Goal: Task Accomplishment & Management: Use online tool/utility

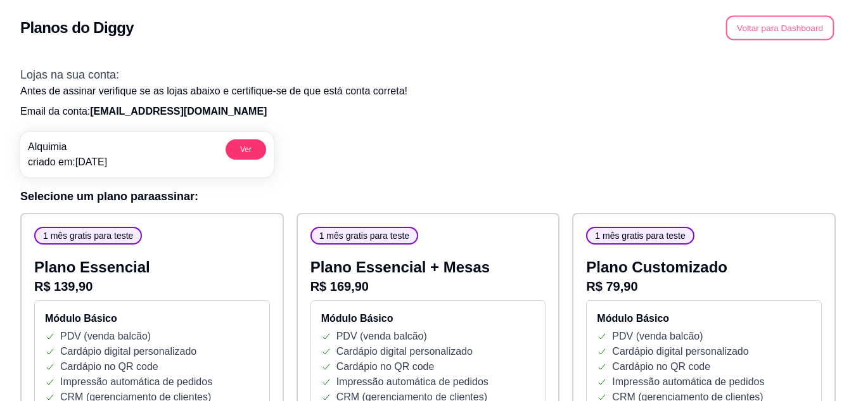
click at [759, 25] on button "Voltar para Dashboard" at bounding box center [780, 28] width 108 height 25
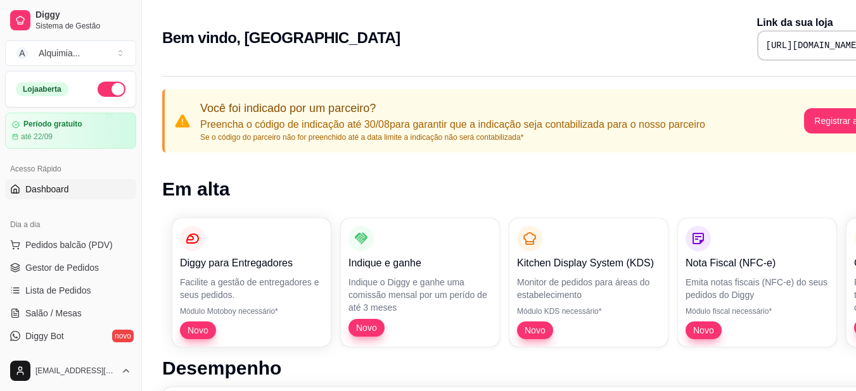
scroll to position [0, 57]
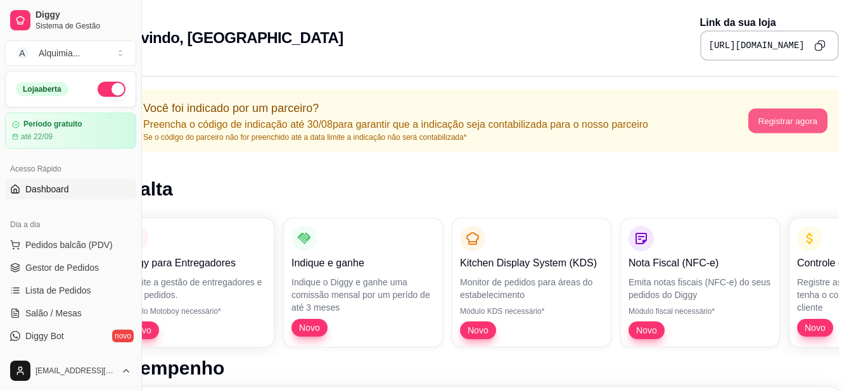
click at [811, 124] on button "Registrar agora" at bounding box center [787, 121] width 79 height 25
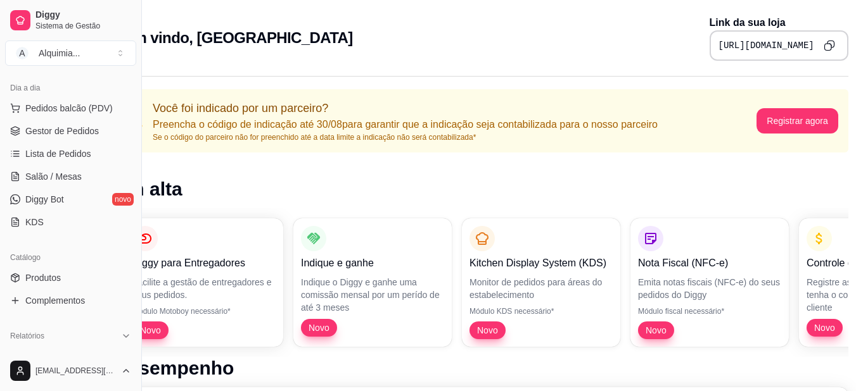
scroll to position [137, 0]
click at [74, 284] on link "Produtos" at bounding box center [70, 278] width 131 height 20
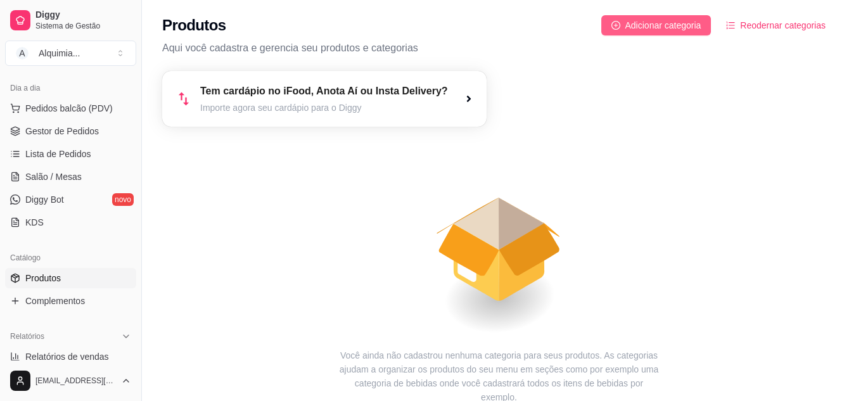
click at [679, 35] on button "Adicionar categoria" at bounding box center [656, 25] width 110 height 20
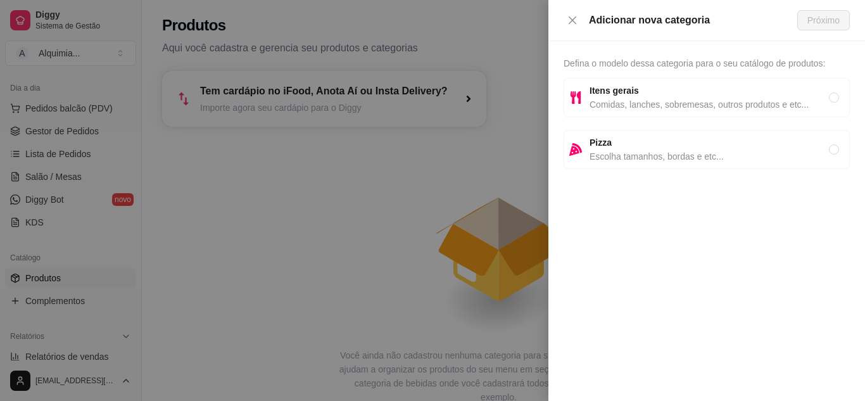
click at [653, 115] on div "Itens gerais Comidas, lanches, sobremesas, outros produtos e etc..." at bounding box center [707, 97] width 286 height 39
radio input "true"
click at [827, 19] on span "Próximo" at bounding box center [823, 20] width 32 height 14
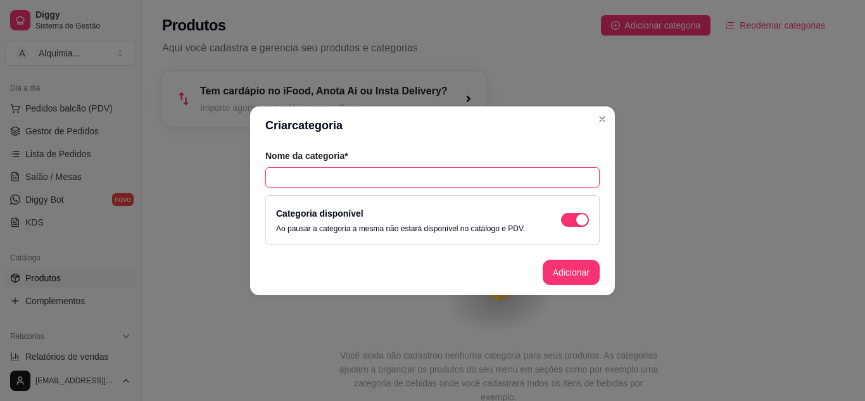
click at [401, 180] on input "text" at bounding box center [432, 177] width 334 height 20
type input "m"
type input "Macarrão Ao"
type input "MACARRÃO AO VIVO"
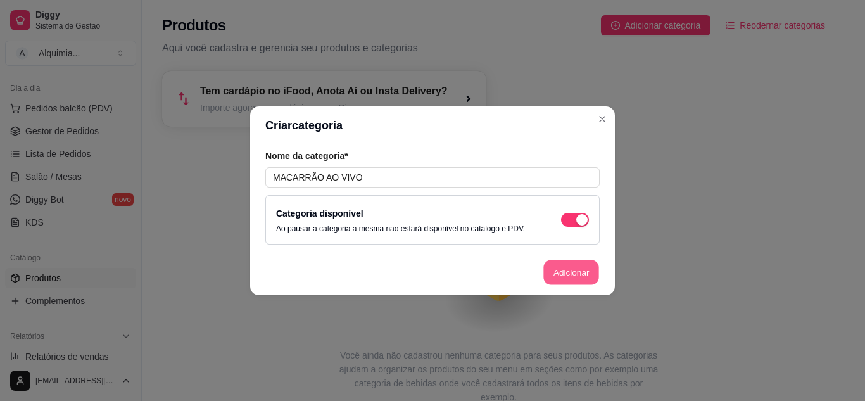
click at [583, 272] on button "Adicionar" at bounding box center [571, 272] width 56 height 25
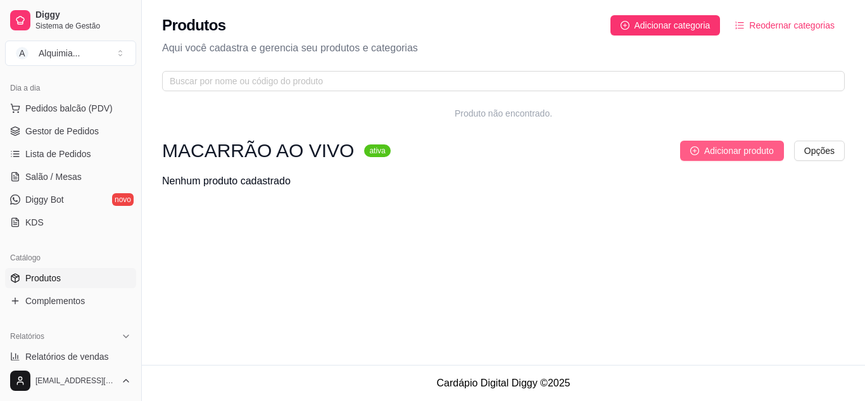
click at [704, 152] on span "Adicionar produto" at bounding box center [739, 151] width 70 height 14
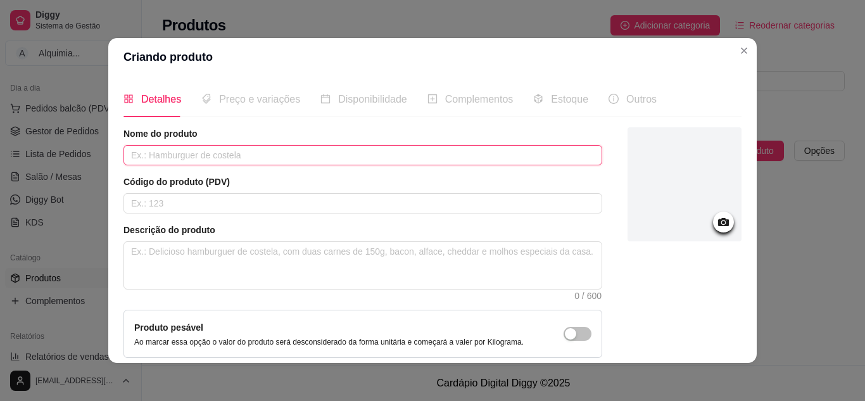
click at [145, 159] on input "text" at bounding box center [362, 155] width 479 height 20
type input "m"
type input "MACARRÃO"
drag, startPoint x: 188, startPoint y: 143, endPoint x: 195, endPoint y: 164, distance: 22.0
click at [195, 164] on div "Nome do produto MACARRÃO" at bounding box center [362, 146] width 479 height 38
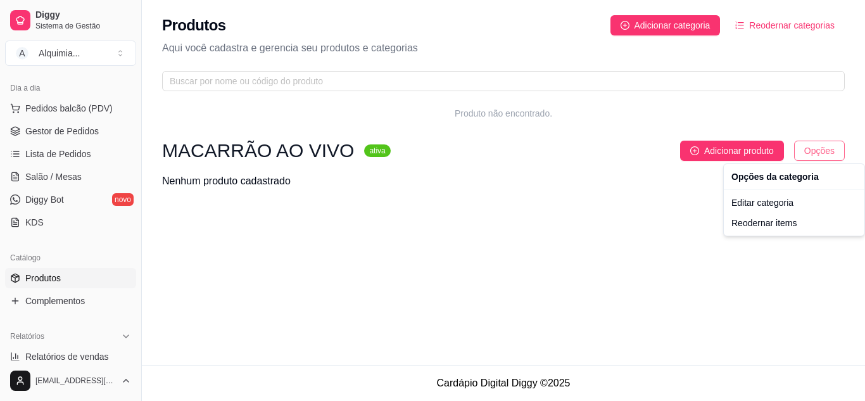
click at [812, 153] on html "Diggy Sistema de Gestão A Alquimia ... Loja aberta Período gratuito até 22/09 A…" at bounding box center [432, 200] width 865 height 401
click at [791, 203] on div "Editar categoria" at bounding box center [794, 203] width 136 height 20
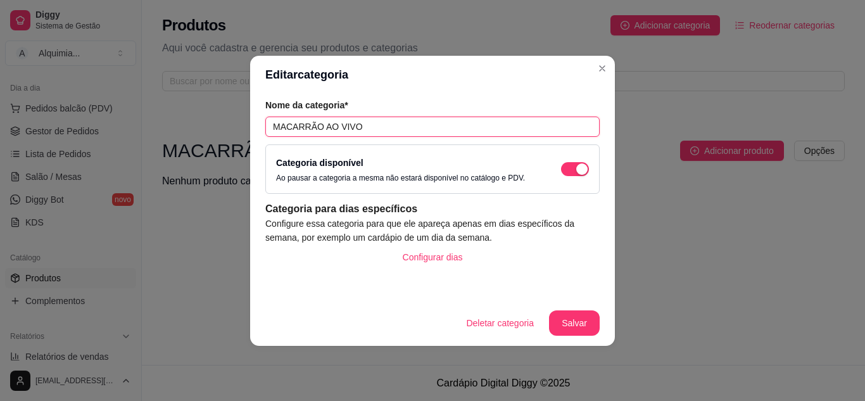
click at [386, 120] on input "MACARRÃO AO VIVO" at bounding box center [432, 127] width 334 height 20
type input "MASSAS"
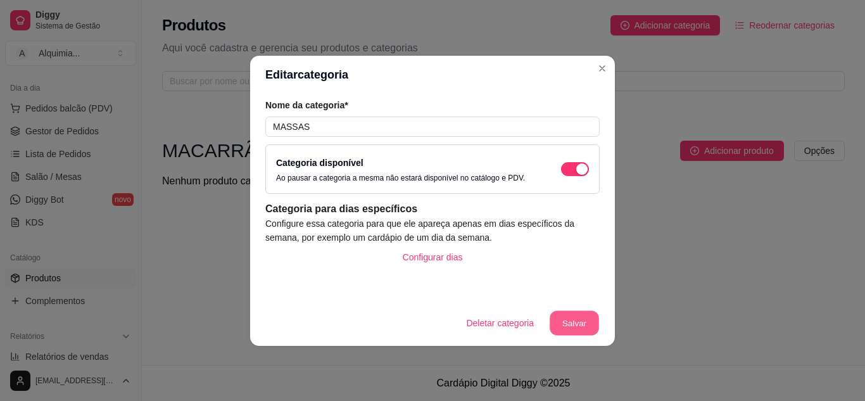
click at [586, 332] on button "Salvar" at bounding box center [574, 322] width 49 height 25
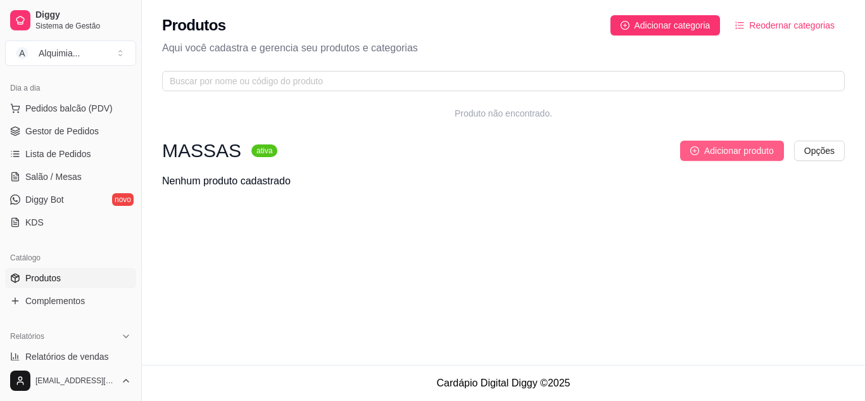
click at [774, 148] on span "Adicionar produto" at bounding box center [739, 151] width 70 height 14
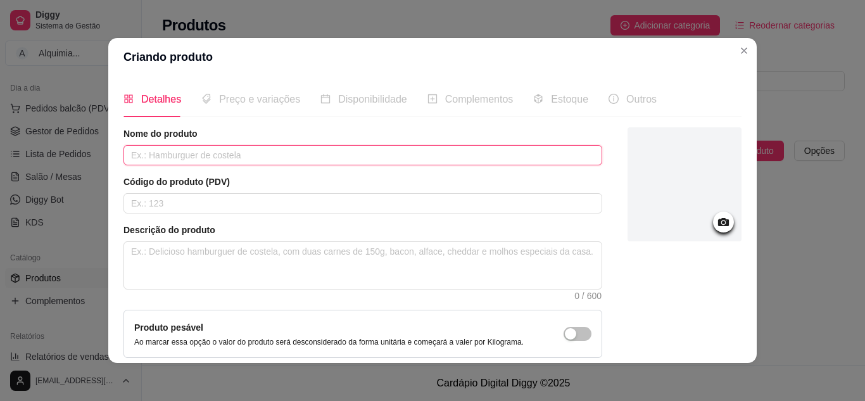
click at [251, 147] on input "text" at bounding box center [362, 155] width 479 height 20
type input "MACARRÃO AO VIVO"
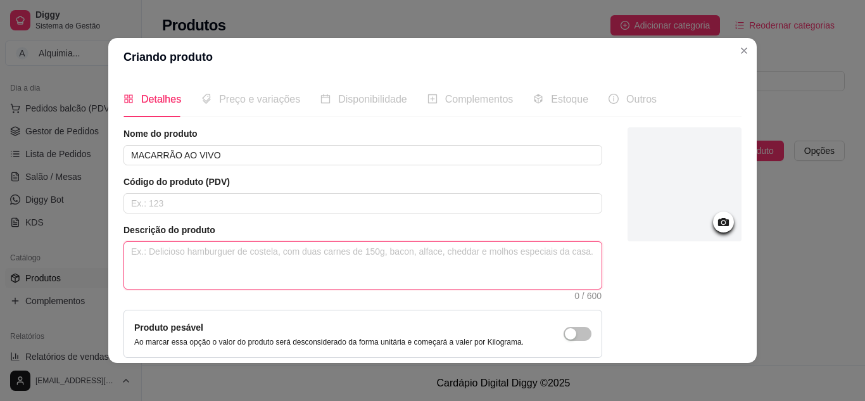
click at [184, 256] on textarea at bounding box center [362, 265] width 477 height 47
type textarea "d"
type textarea "D"
type textarea "De"
type textarea "Del"
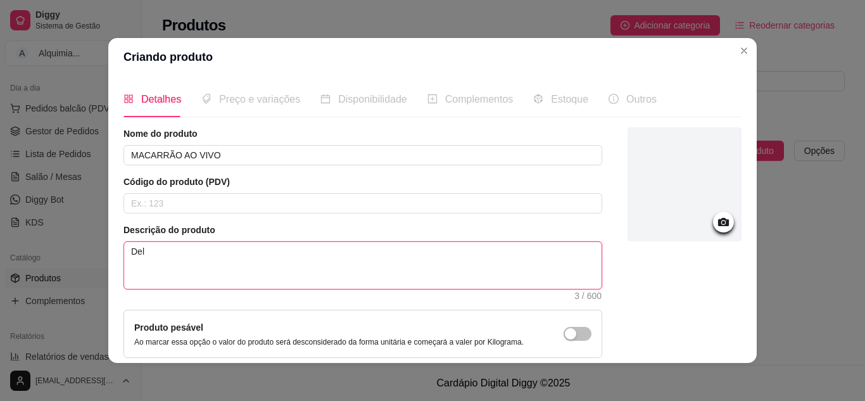
type textarea "Deli"
type textarea "Delici"
type textarea "Delicio"
type textarea "Delicios"
type textarea "Delicioso"
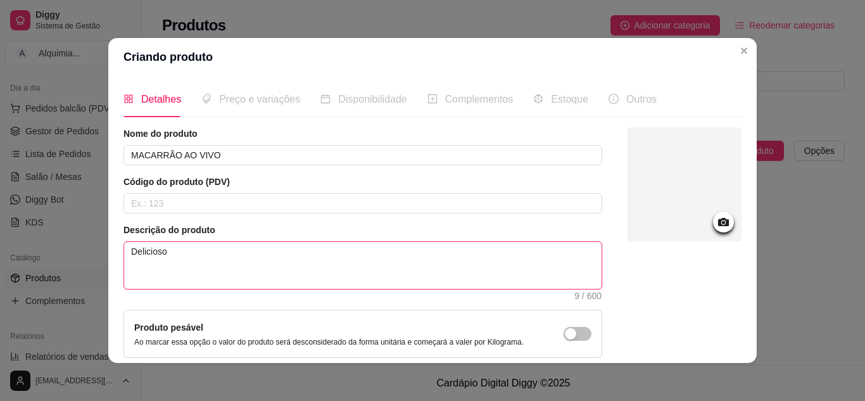
type textarea "Delicioso"
type textarea "Delicioso m"
type textarea "Delicioso ma"
type textarea "Delicioso mac"
type textarea "Delicioso macar"
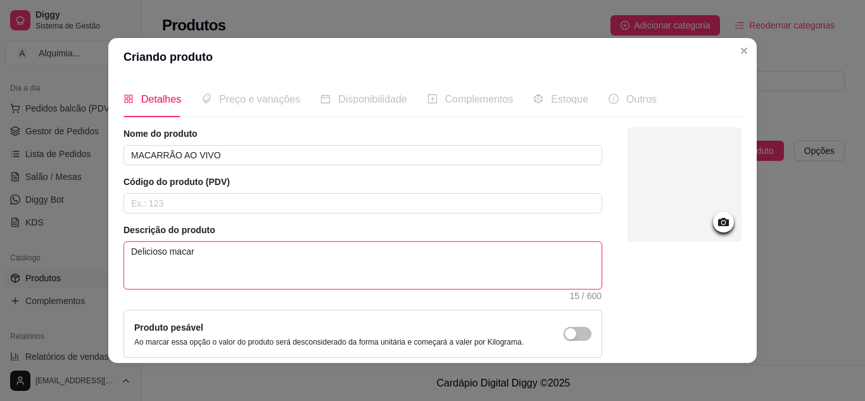
type textarea "Delicioso macarr"
type textarea "Delicioso macarrr"
type textarea "Delicioso macarr"
type textarea "Delicioso macarrã"
type textarea "Delicioso macarrãoo"
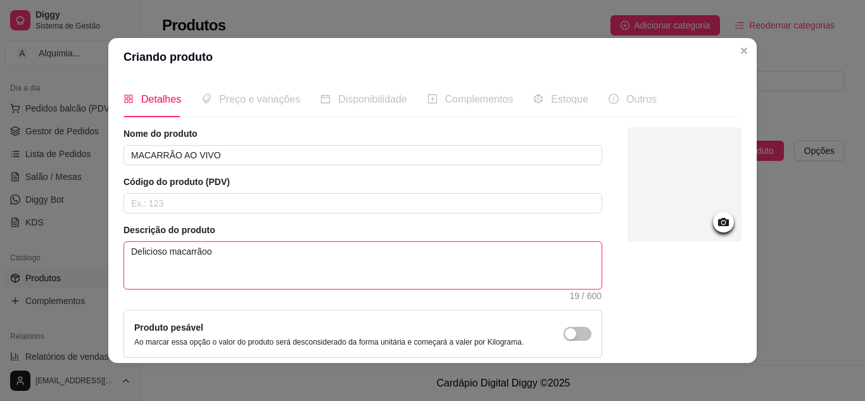
type textarea "Delicioso macarrão"
type textarea "Delicioso macarrão m"
type textarea "Delicioso macarrão mo"
type textarea "Delicioso macarrão mon"
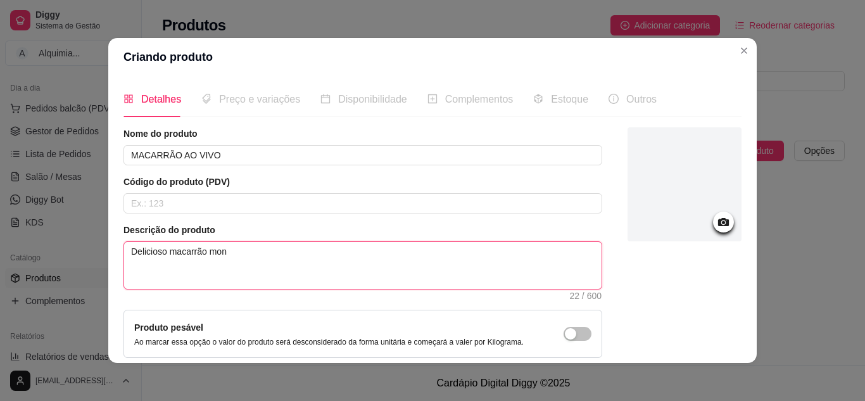
type textarea "Delicioso macarrão mont"
type textarea "Delicioso macarrão monta"
type textarea "Delicioso macarrão montad"
type textarea "Delicioso macarrão montado"
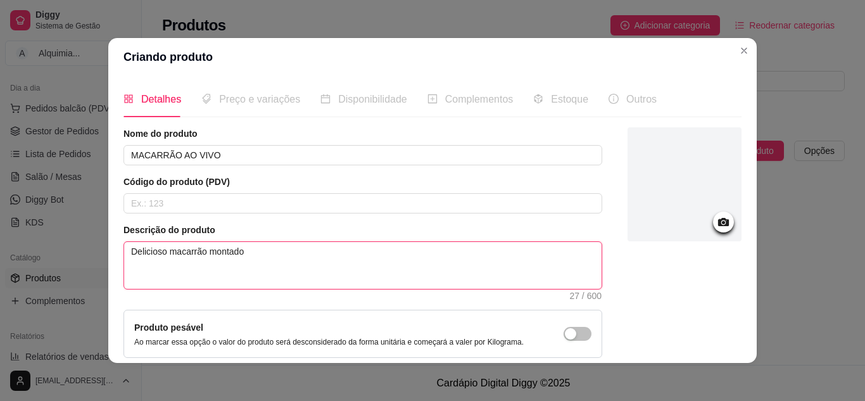
type textarea "Delicioso macarrão montado a"
type textarea "Delicioso macarrão montado ao"
type textarea "Delicioso macarrão montado ao c"
type textarea "Delicioso macarrão montado ao cr"
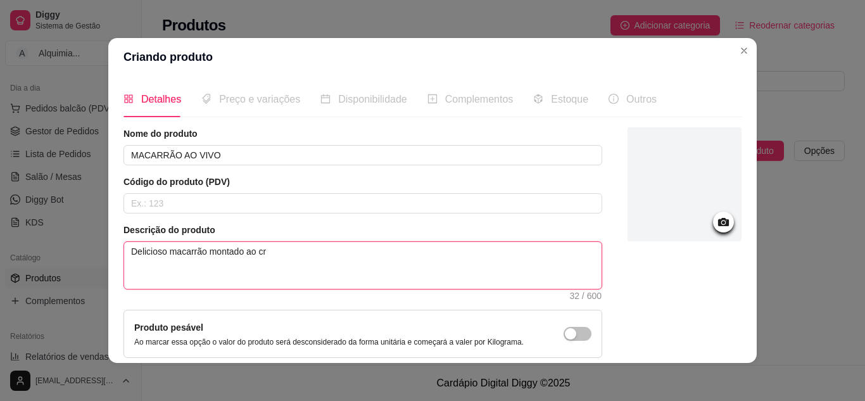
type textarea "Delicioso macarrão montado ao cri"
type textarea "Delicioso macarrão montado ao crit"
type textarea "Delicioso macarrão montado ao crite"
type textarea "Delicioso macarrão montado ao criter"
type textarea "Delicioso macarrão montado ao criteri"
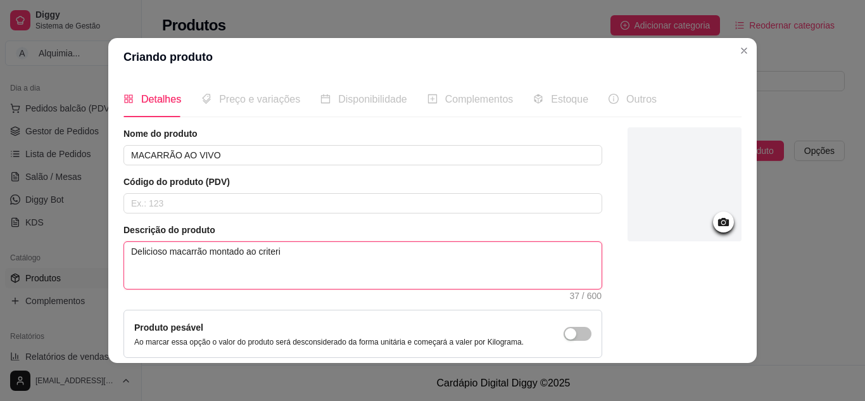
type textarea "Delicioso macarrão montado ao criterio"
type textarea "Delicioso macarrão montado ao critério"
type textarea "Delicioso macarrão montado ao critério d"
type textarea "Delicioso macarrão montado ao critério do"
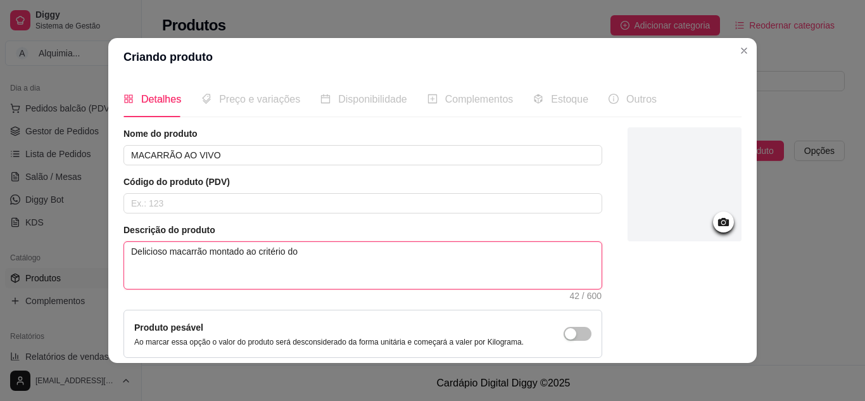
type textarea "Delicioso macarrão montado ao critério do"
type textarea "Delicioso macarrão montado ao critério do c"
type textarea "Delicioso macarrão montado ao critério do cl"
type textarea "Delicioso macarrão montado ao critério do cli"
type textarea "Delicioso macarrão montado ao critério do clin"
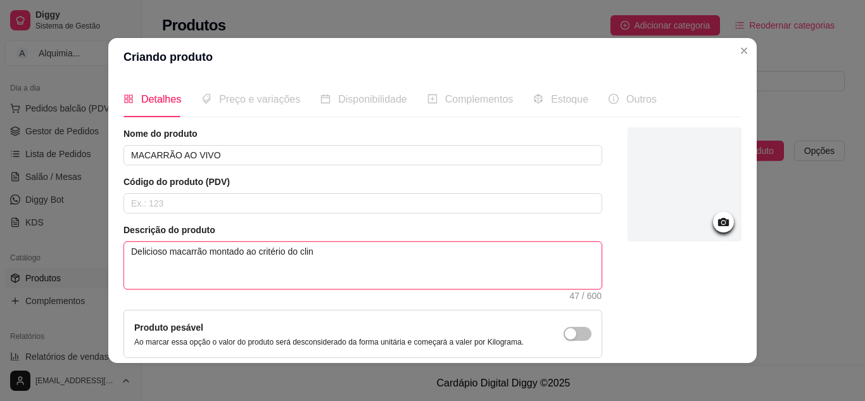
type textarea "Delicioso macarrão montado ao critério do cli"
type textarea "Delicioso macarrão montado ao critério do clie"
type textarea "Delicioso macarrão montado ao critério do clien"
type textarea "Delicioso macarrão montado ao critério do client"
type textarea "Delicioso macarrão montado ao critério do cliente"
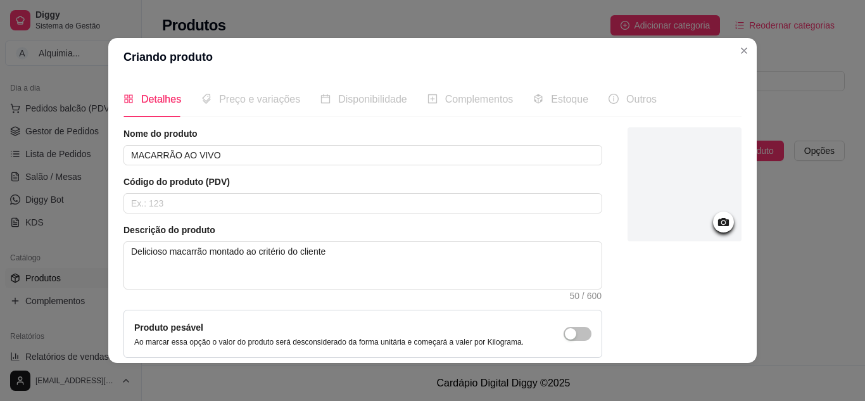
click at [231, 98] on span "Preço e variações" at bounding box center [259, 99] width 81 height 11
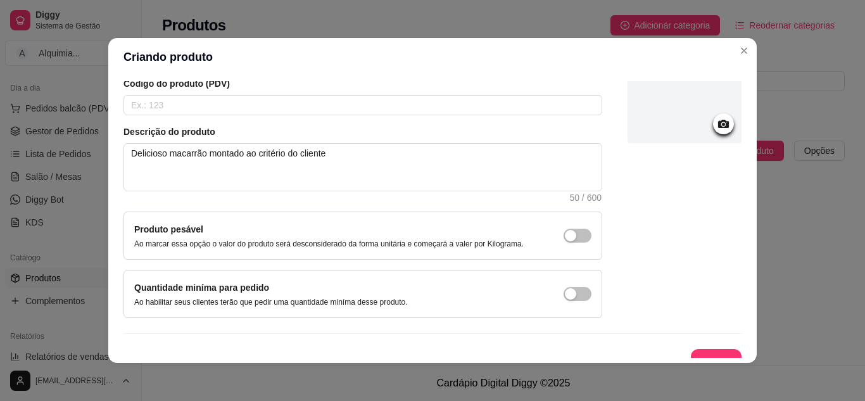
scroll to position [115, 0]
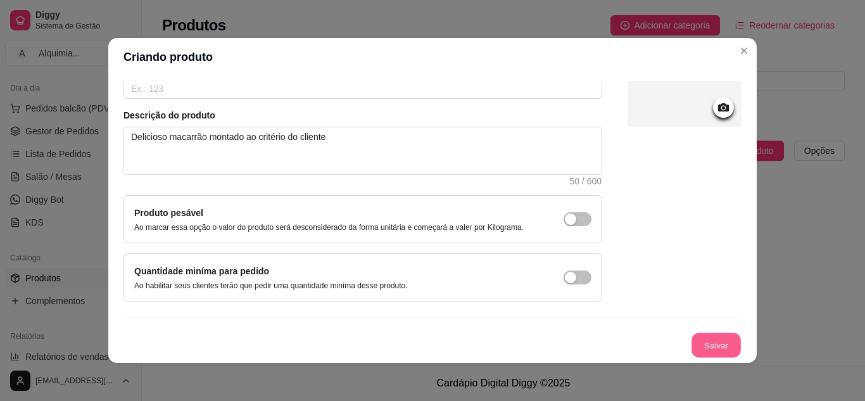
click at [692, 340] on button "Salvar" at bounding box center [716, 345] width 49 height 25
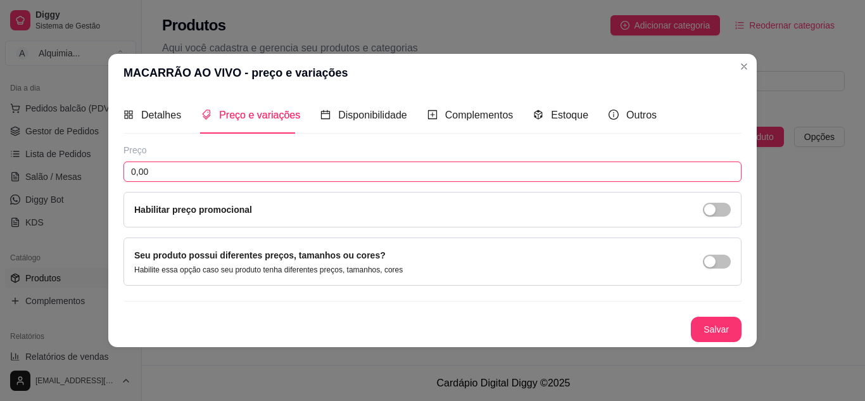
click at [6, 171] on div "MACARRÃO AO VIVO - preço e variações Detalhes Preço e variações Disponibilidade…" at bounding box center [432, 200] width 865 height 401
click at [163, 168] on input "0,00" at bounding box center [432, 171] width 618 height 20
type input "19,99"
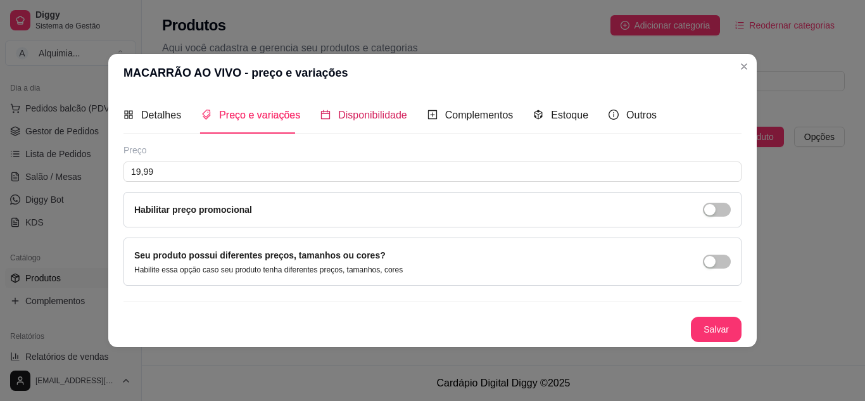
click at [350, 120] on span "Disponibilidade" at bounding box center [372, 115] width 69 height 11
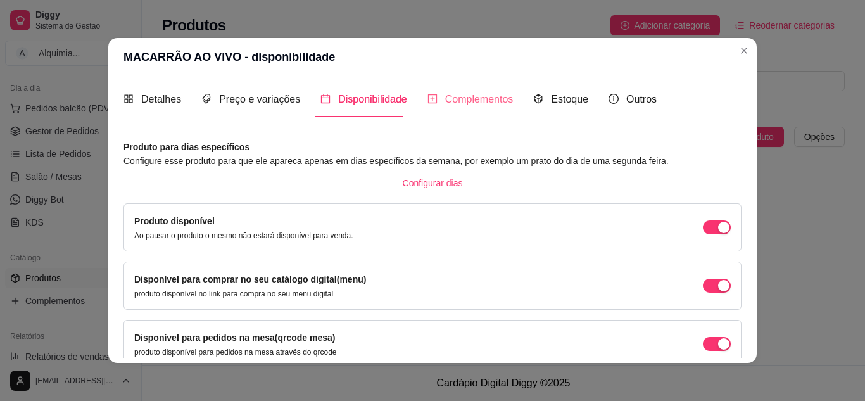
click at [455, 117] on div "Complementos" at bounding box center [470, 99] width 86 height 36
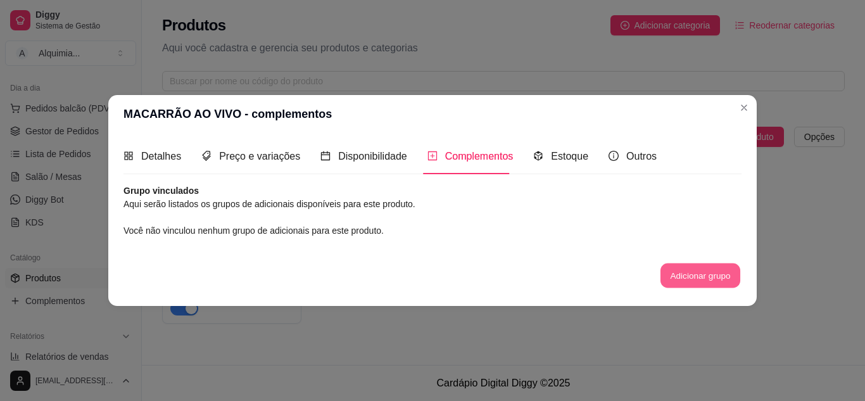
click at [688, 285] on button "Adicionar grupo" at bounding box center [700, 275] width 80 height 25
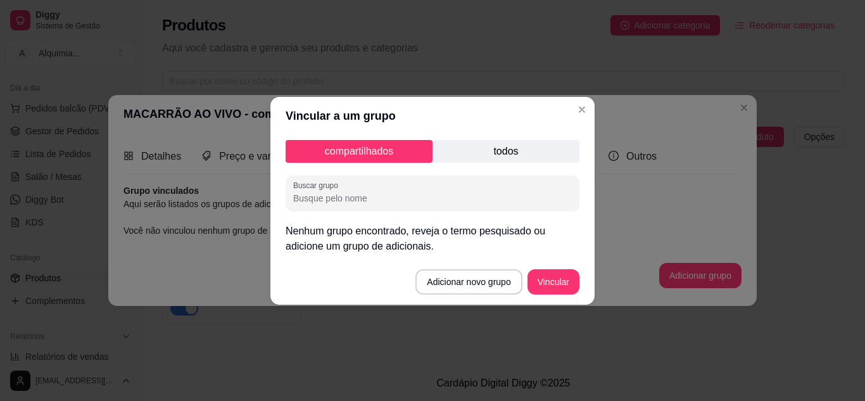
click at [462, 165] on div "compartilhados todos Buscar grupo Nenhum grupo encontrado, reveja o termo pesqu…" at bounding box center [432, 197] width 324 height 124
click at [403, 196] on input "Buscar grupo" at bounding box center [432, 198] width 279 height 13
click at [457, 151] on p "todos" at bounding box center [506, 151] width 147 height 23
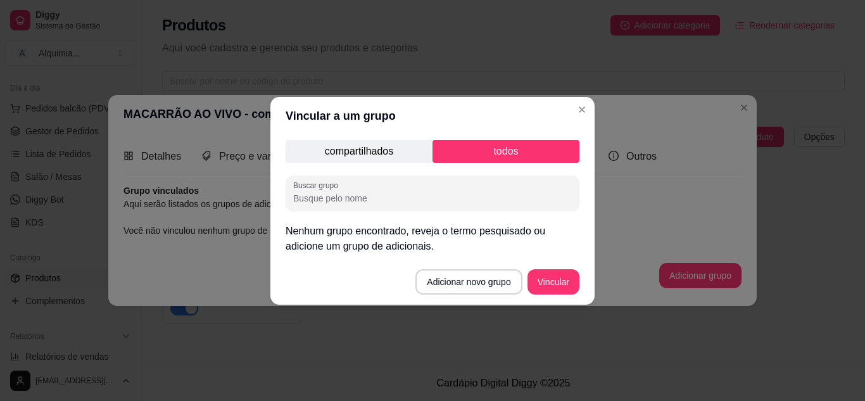
click at [382, 144] on p "compartilhados" at bounding box center [359, 151] width 147 height 23
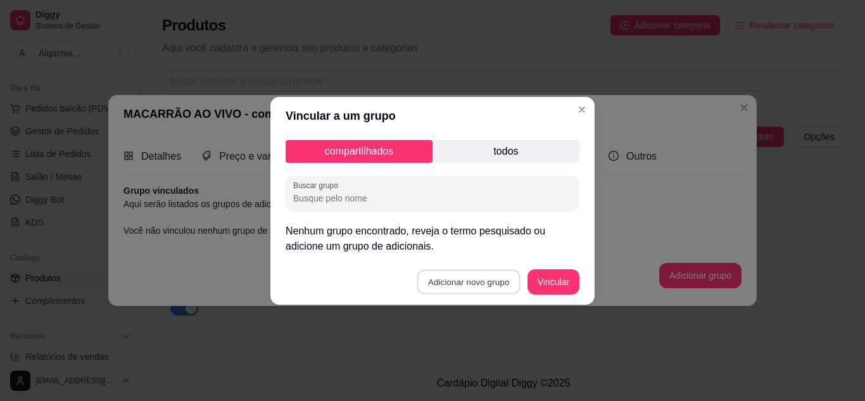
click at [472, 285] on button "Adicionar novo grupo" at bounding box center [468, 281] width 103 height 25
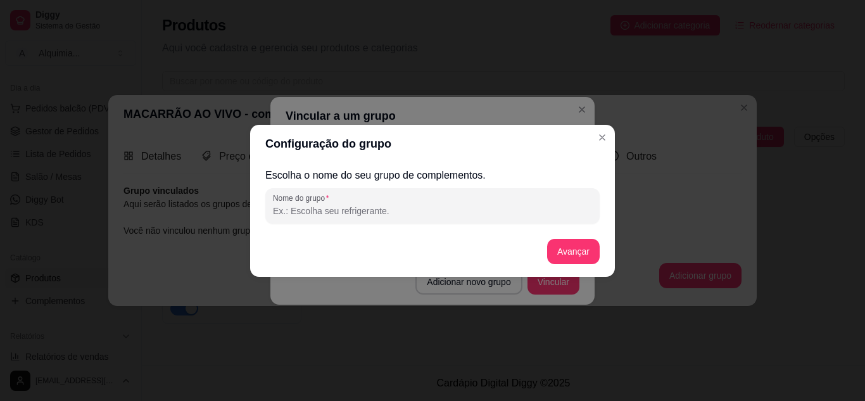
click at [349, 212] on input "Nome do grupo" at bounding box center [432, 211] width 319 height 13
type input "Massas"
click at [572, 255] on button "Avançar" at bounding box center [573, 251] width 51 height 25
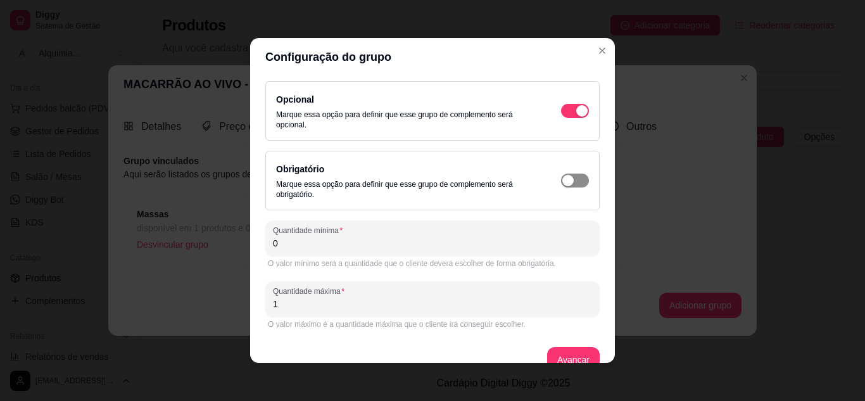
click at [576, 117] on div "button" at bounding box center [581, 110] width 11 height 11
click at [348, 240] on input "0" at bounding box center [432, 243] width 319 height 13
click at [553, 349] on button "Avançar" at bounding box center [573, 360] width 51 height 25
click at [338, 246] on input "0" at bounding box center [432, 243] width 319 height 13
type input "1"
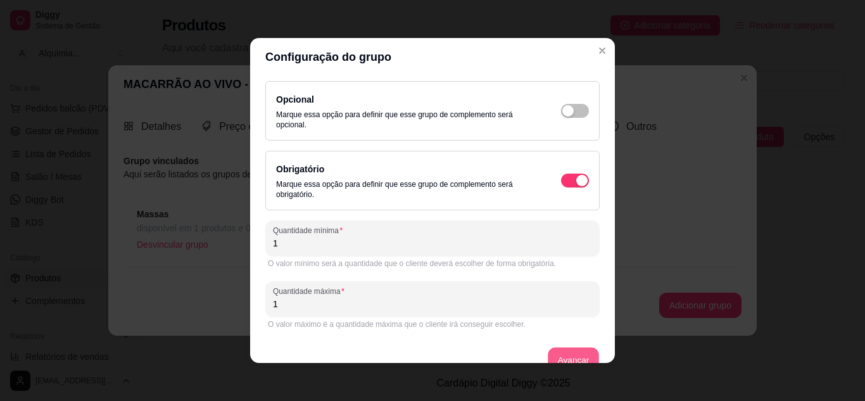
click at [550, 355] on button "Avançar" at bounding box center [573, 360] width 51 height 25
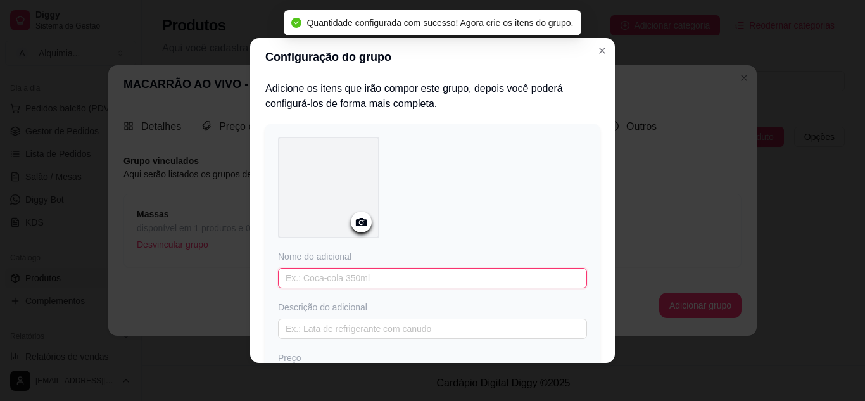
click at [332, 284] on input "text" at bounding box center [432, 278] width 309 height 20
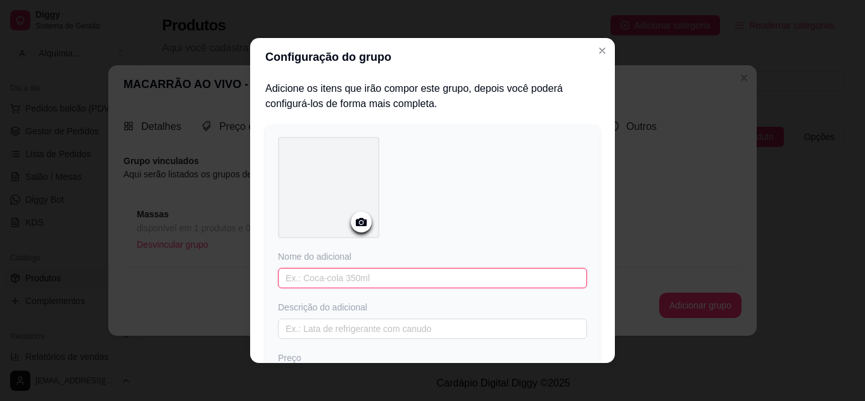
type input "t"
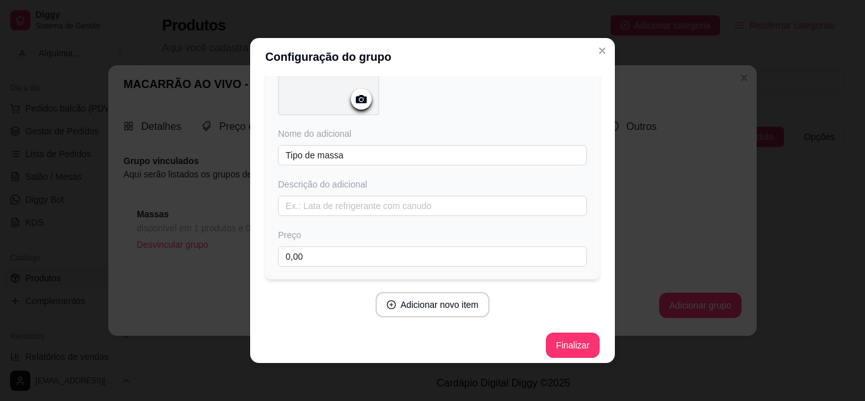
scroll to position [130, 0]
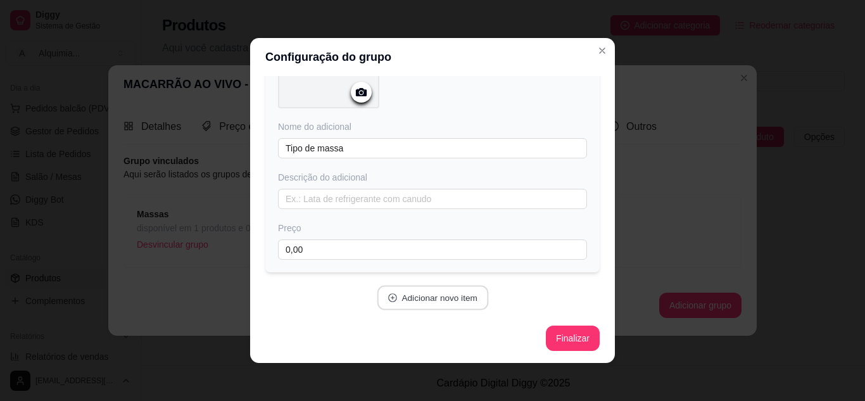
click at [422, 301] on button "Adicionar novo item" at bounding box center [432, 298] width 111 height 25
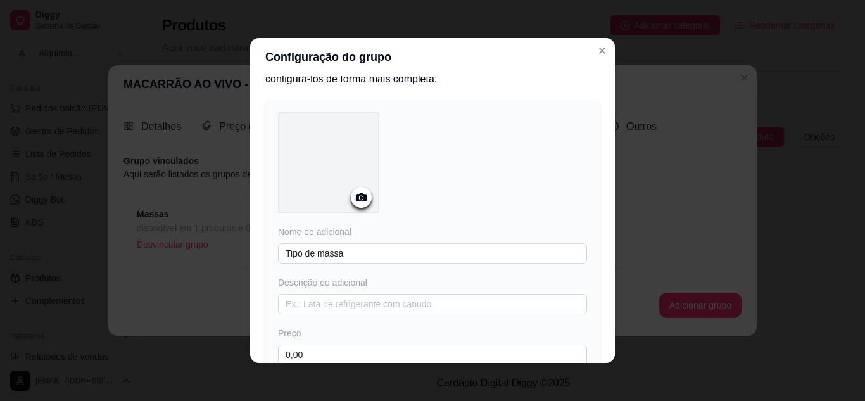
scroll to position [21, 0]
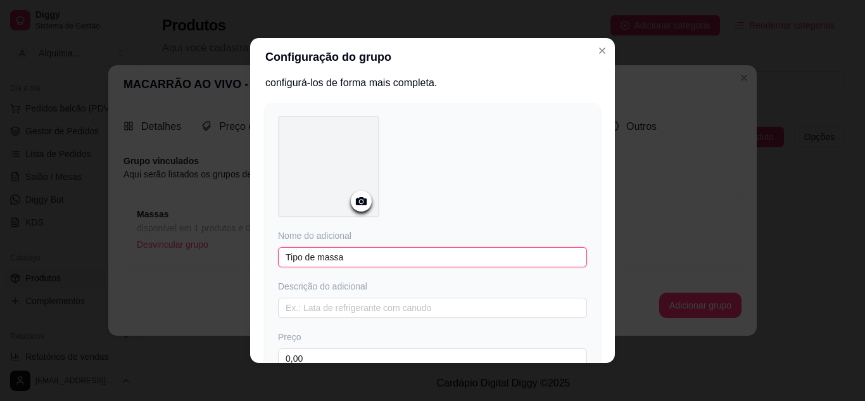
drag, startPoint x: 403, startPoint y: 252, endPoint x: 89, endPoint y: 236, distance: 314.5
click at [89, 236] on div "Configuração do grupo Adicione os itens que irão compor este grupo, depois você…" at bounding box center [432, 200] width 865 height 401
type input "Penne"
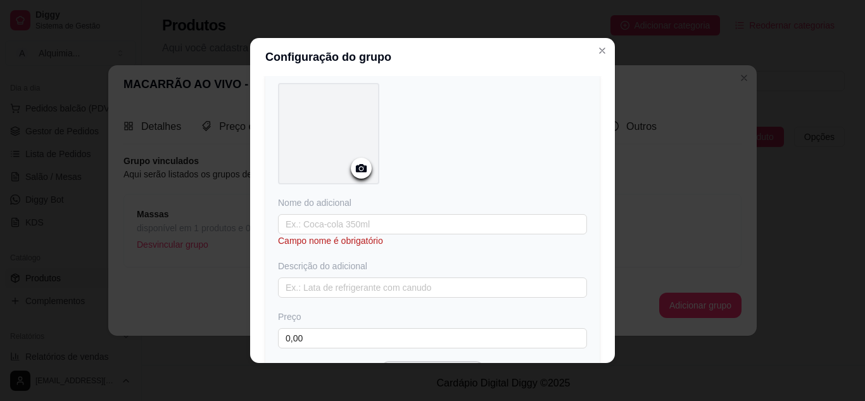
scroll to position [383, 0]
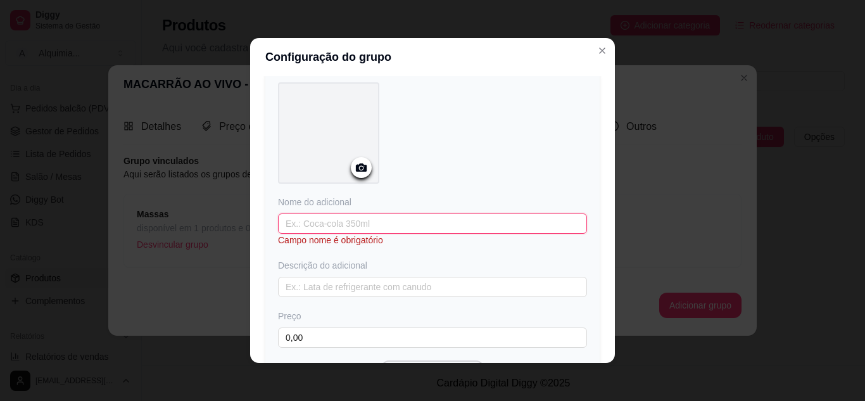
click at [354, 227] on input "text" at bounding box center [432, 223] width 309 height 20
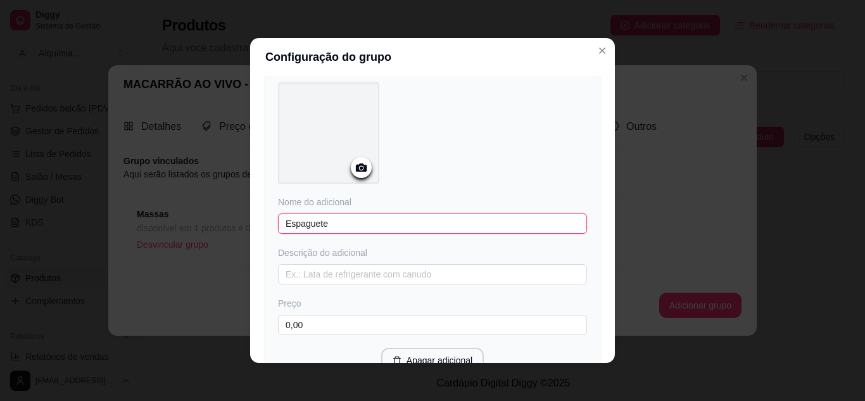
type input "Espaguete"
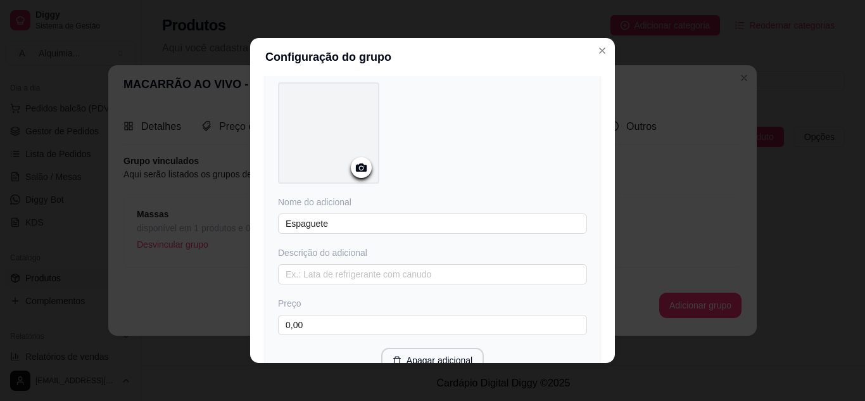
scroll to position [496, 0]
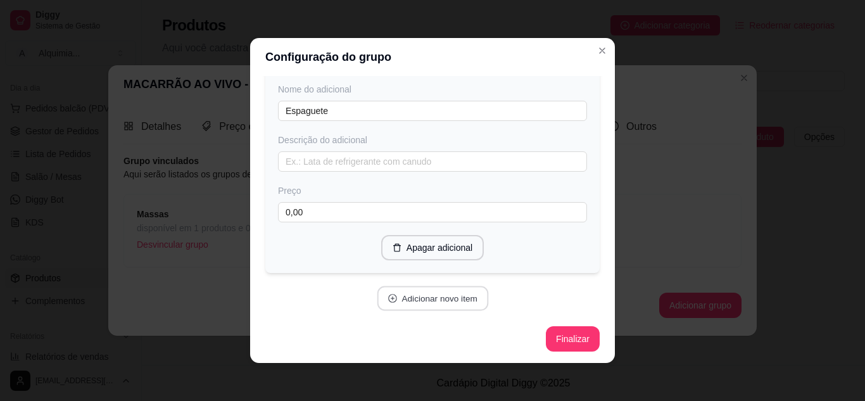
click at [416, 295] on button "Adicionar novo item" at bounding box center [432, 298] width 111 height 25
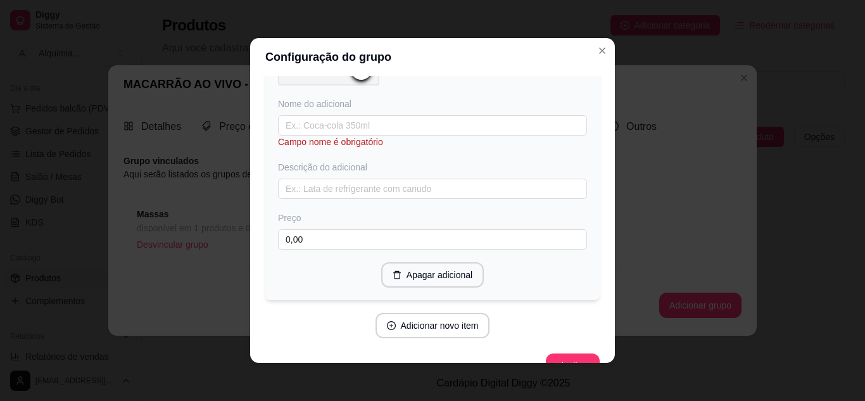
scroll to position [837, 0]
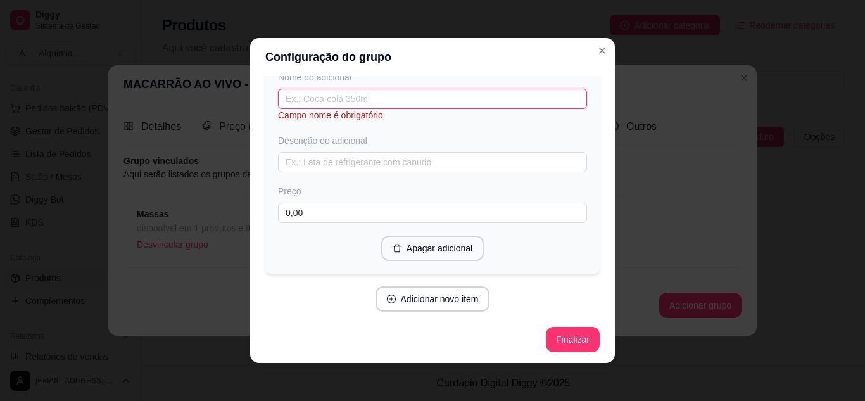
click at [356, 98] on input "text" at bounding box center [432, 99] width 309 height 20
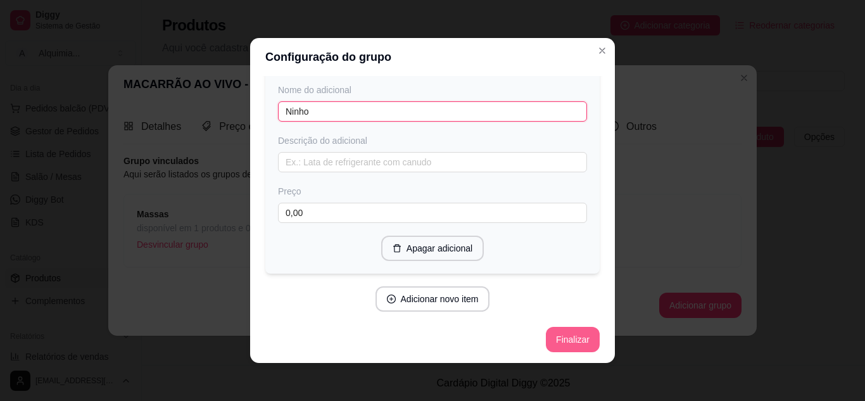
type input "Ninho"
click at [569, 332] on button "Finalizar" at bounding box center [573, 339] width 52 height 25
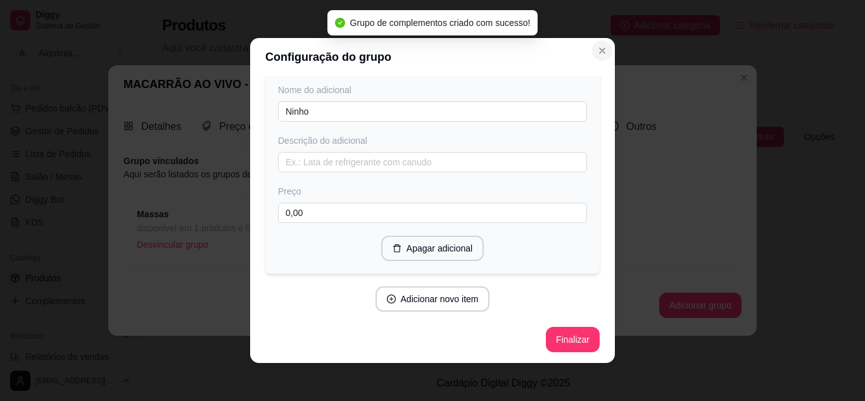
click at [602, 42] on button "Close" at bounding box center [602, 51] width 20 height 20
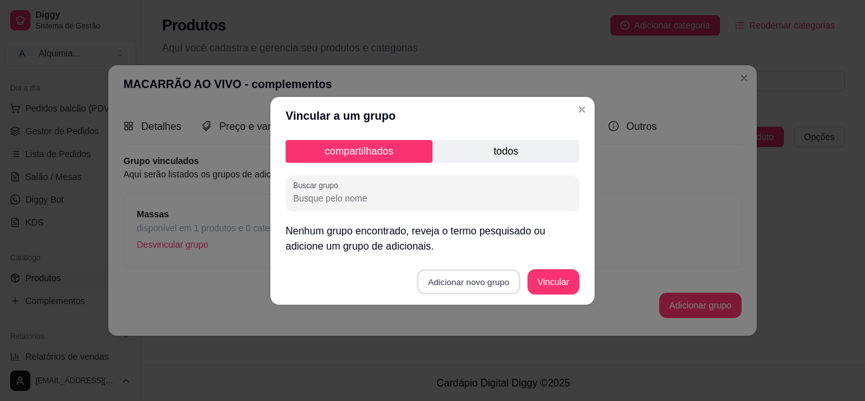
click at [488, 279] on button "Adicionar novo grupo" at bounding box center [468, 281] width 103 height 25
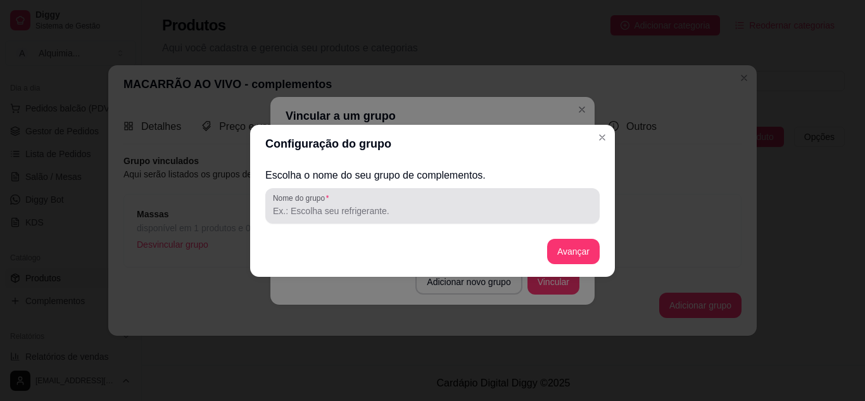
click at [336, 201] on div at bounding box center [432, 205] width 319 height 25
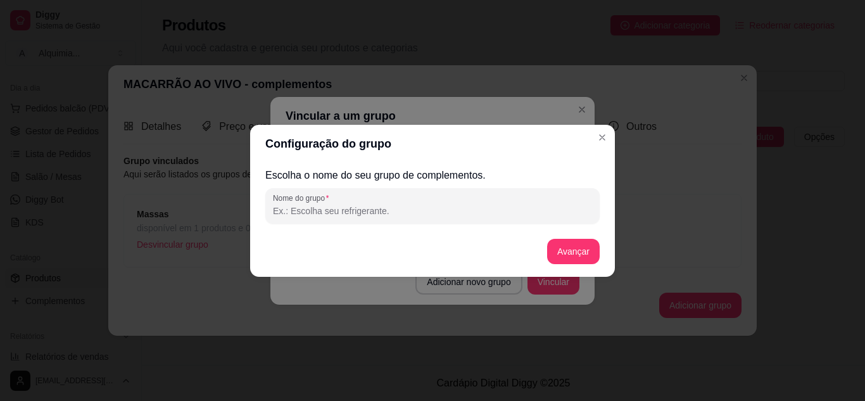
type input "C"
type input "Complementos"
click at [570, 252] on button "Avançar" at bounding box center [573, 251] width 51 height 25
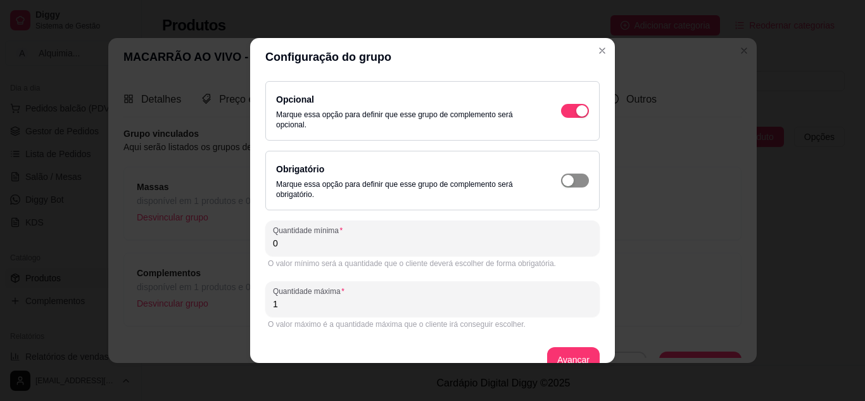
click at [566, 118] on span "button" at bounding box center [575, 111] width 28 height 14
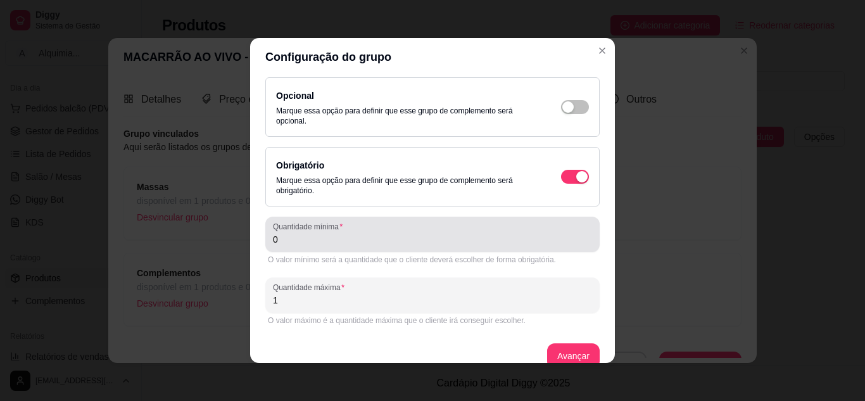
drag, startPoint x: 326, startPoint y: 251, endPoint x: 308, endPoint y: 248, distance: 18.8
click at [308, 248] on div "Quantidade mínima 0" at bounding box center [432, 234] width 334 height 35
drag, startPoint x: 308, startPoint y: 248, endPoint x: 285, endPoint y: 244, distance: 23.1
click at [285, 244] on div "Quantidade mínima 0" at bounding box center [432, 234] width 334 height 35
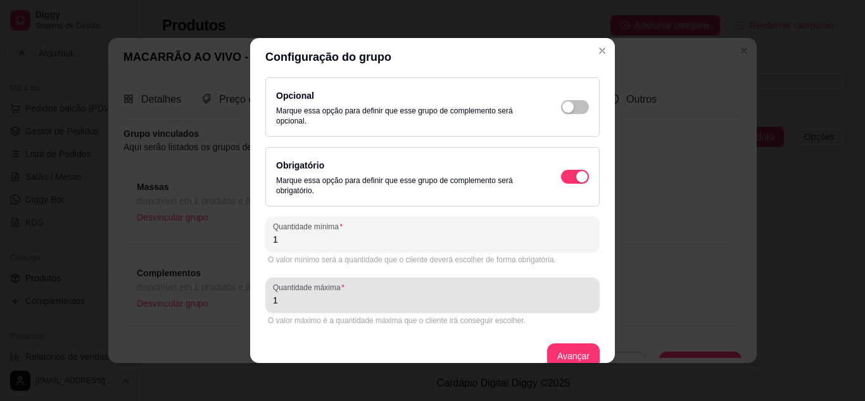
type input "1"
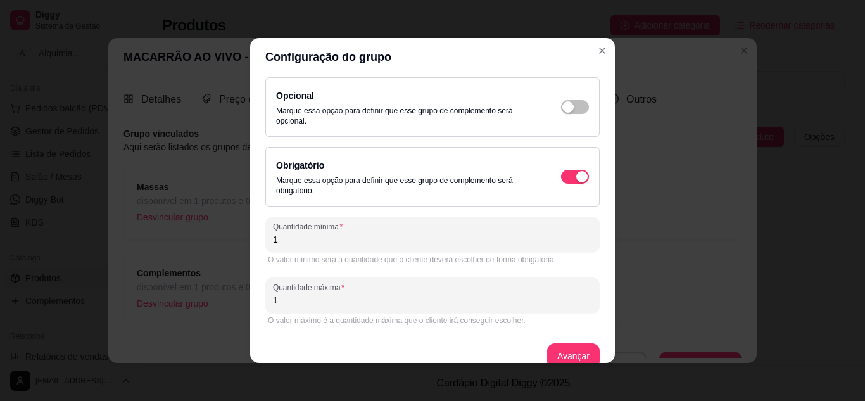
drag, startPoint x: 306, startPoint y: 293, endPoint x: 241, endPoint y: 298, distance: 65.4
click at [241, 298] on div "Configuração do grupo Opcional Marque essa opção para definir que esse grupo de…" at bounding box center [432, 200] width 865 height 401
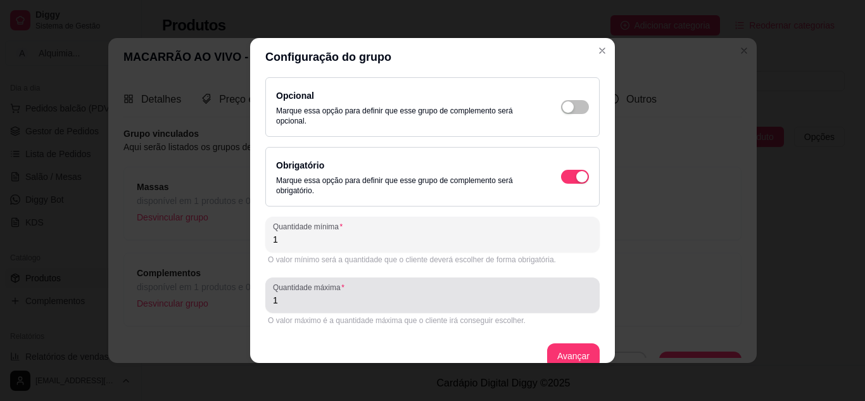
click at [291, 309] on div "Quantidade máxima 1" at bounding box center [432, 294] width 334 height 35
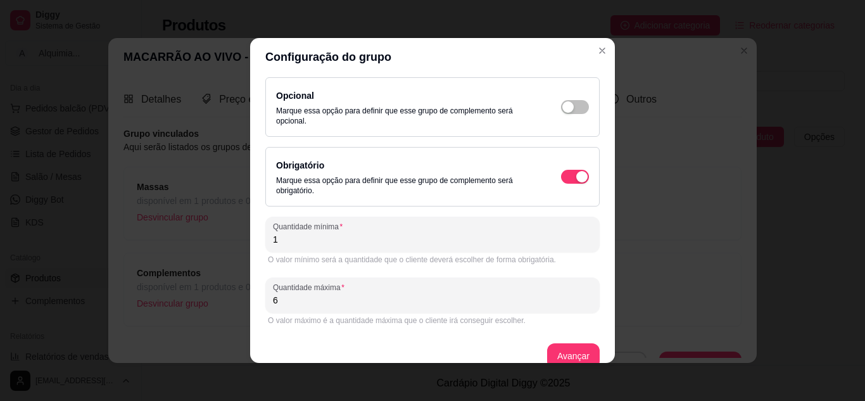
type input "6"
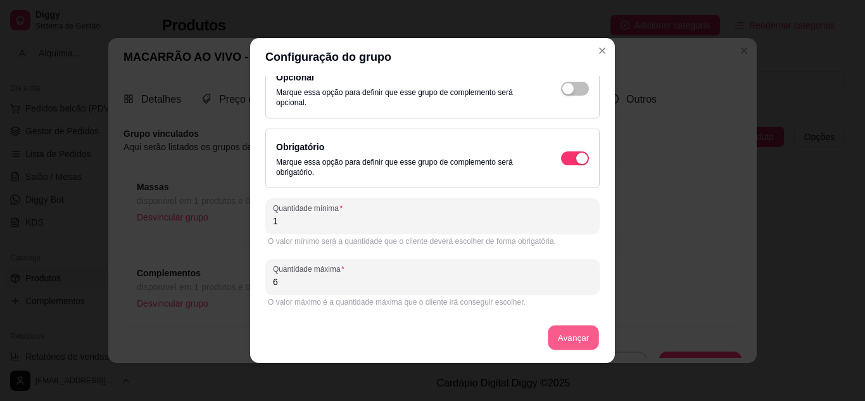
click at [563, 343] on button "Avançar" at bounding box center [573, 337] width 51 height 25
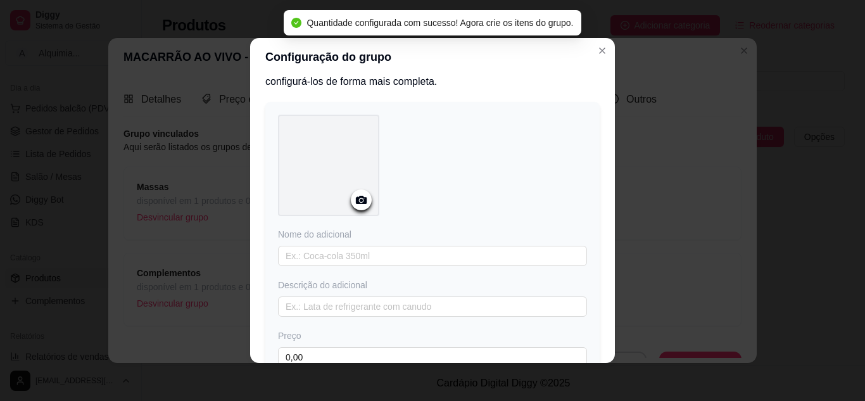
click at [321, 244] on div "Nome do adicional Descrição do adicional Preço 0,00" at bounding box center [432, 297] width 309 height 139
click at [324, 252] on input "text" at bounding box center [432, 256] width 309 height 20
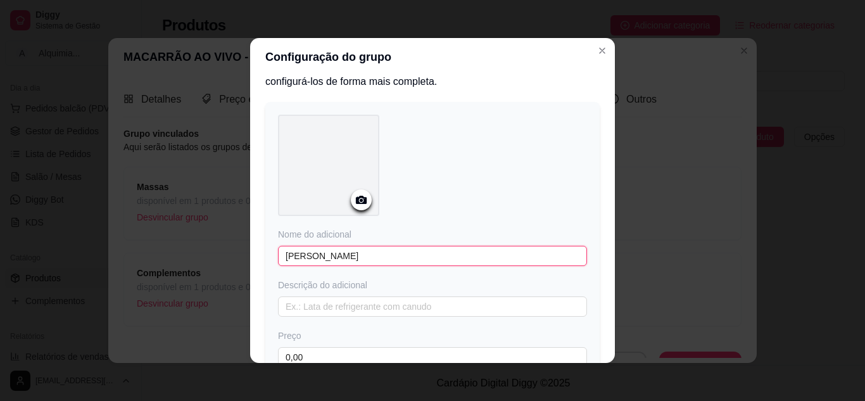
type input "queijo mussarela"
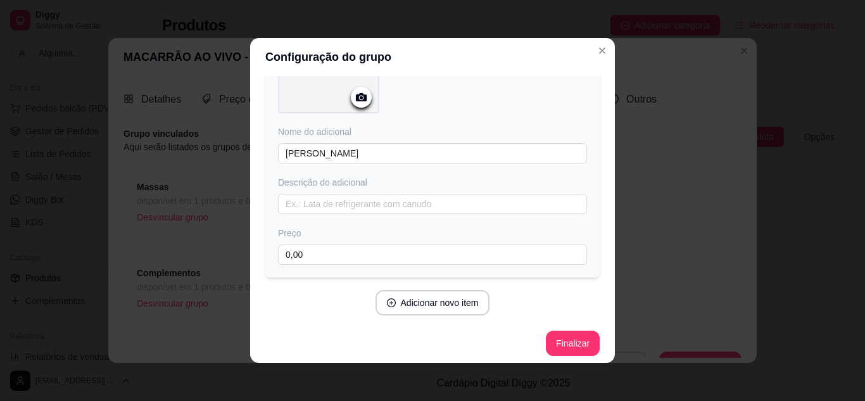
scroll to position [130, 0]
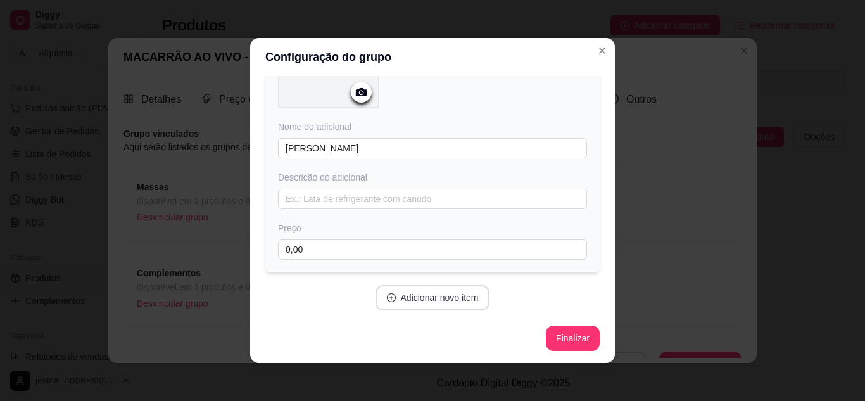
click at [441, 295] on button "Adicionar novo item" at bounding box center [433, 297] width 115 height 25
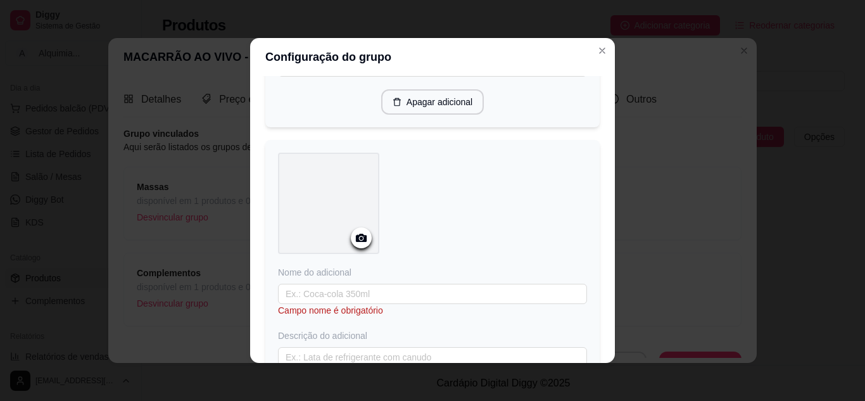
scroll to position [322, 0]
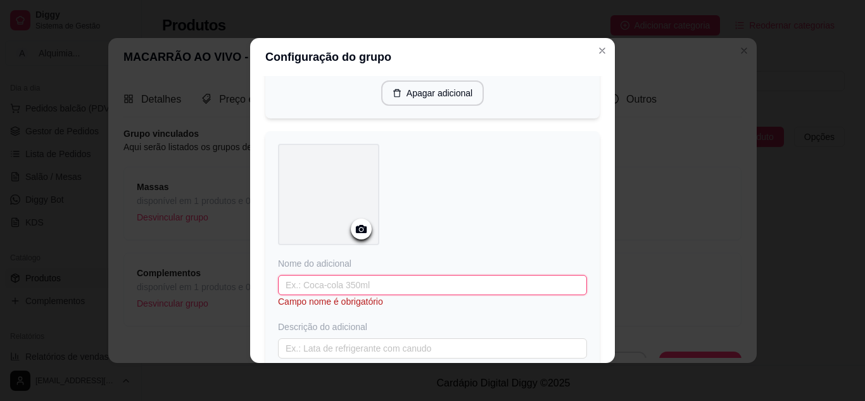
click at [474, 277] on input "text" at bounding box center [432, 285] width 309 height 20
type input "presunto"
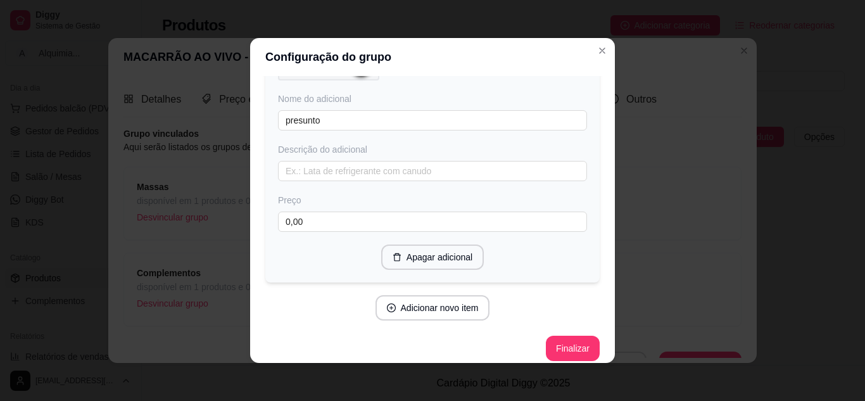
scroll to position [496, 0]
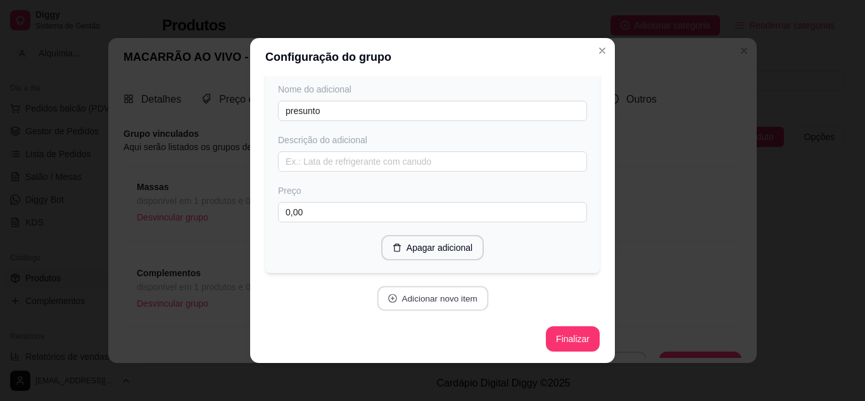
click at [397, 291] on button "Adicionar novo item" at bounding box center [432, 298] width 111 height 25
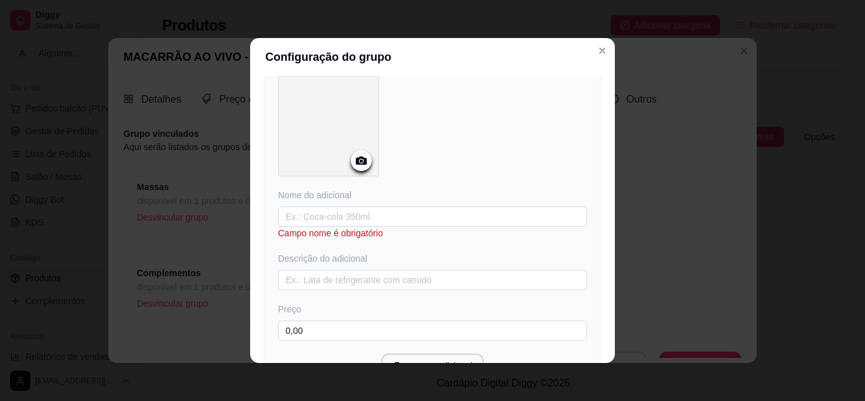
scroll to position [724, 0]
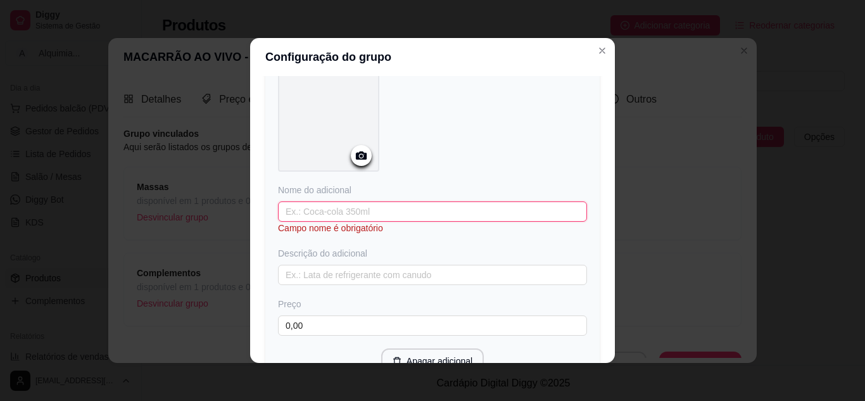
click at [442, 210] on input "text" at bounding box center [432, 211] width 309 height 20
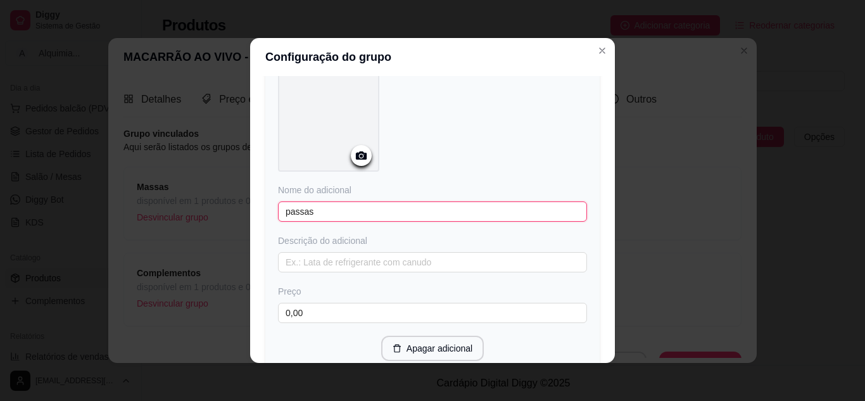
type input "passas"
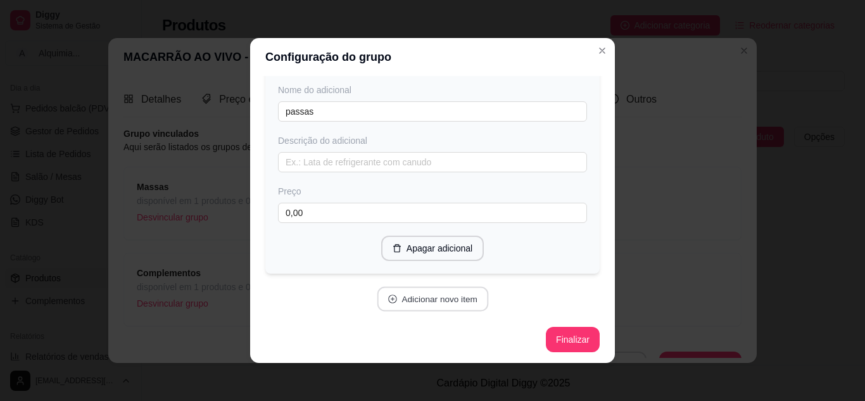
click at [450, 305] on button "Adicionar novo item" at bounding box center [432, 299] width 111 height 25
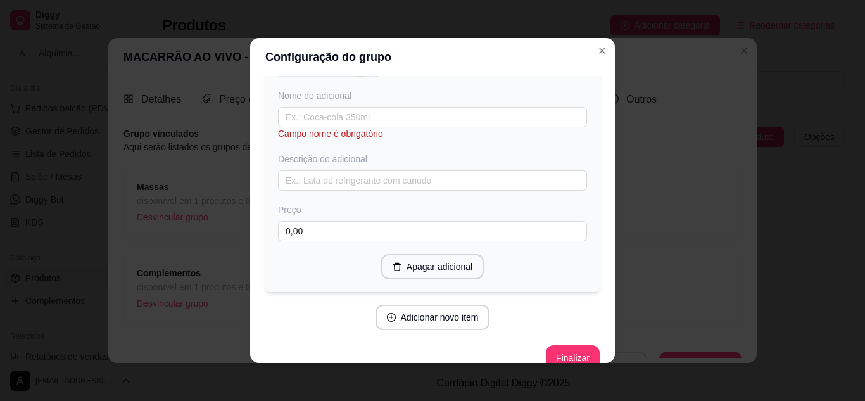
scroll to position [1154, 0]
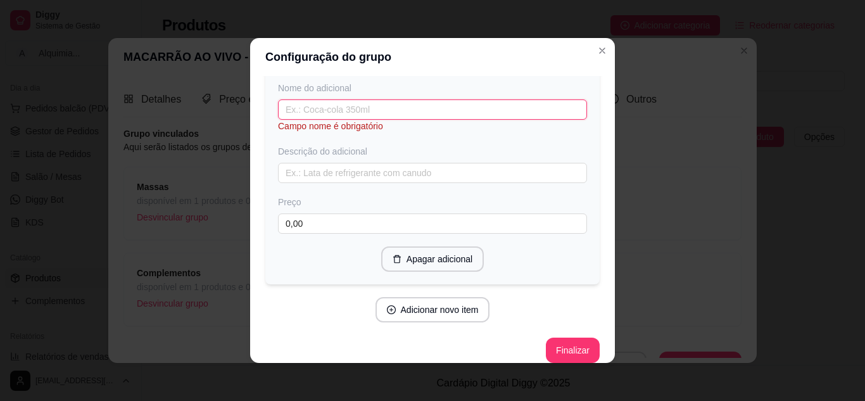
click at [355, 105] on input "text" at bounding box center [432, 109] width 309 height 20
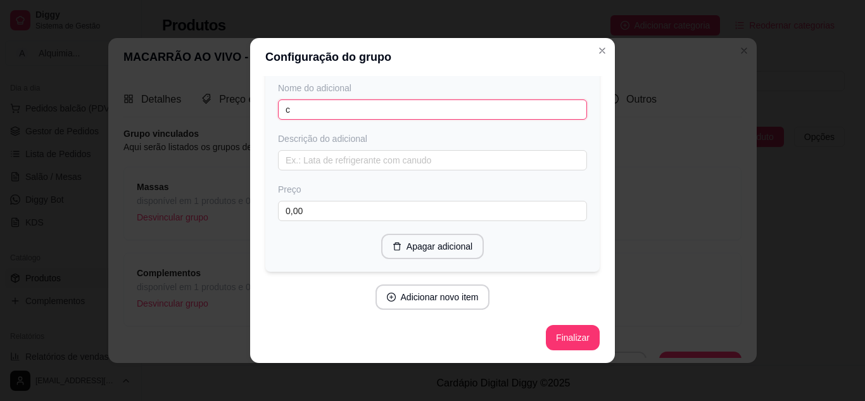
scroll to position [1152, 0]
type input "carne"
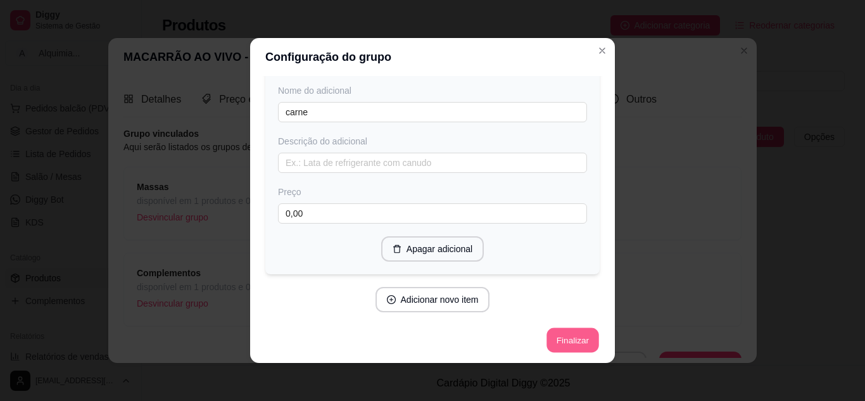
click at [547, 332] on button "Finalizar" at bounding box center [573, 340] width 52 height 25
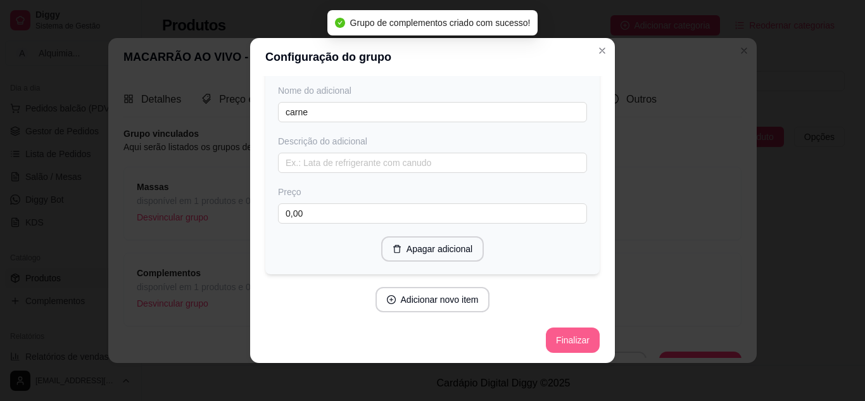
click at [564, 336] on button "Finalizar" at bounding box center [573, 339] width 54 height 25
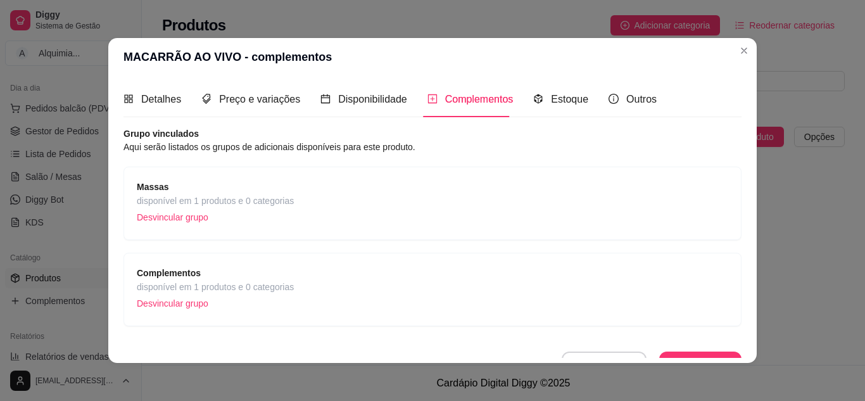
scroll to position [19, 0]
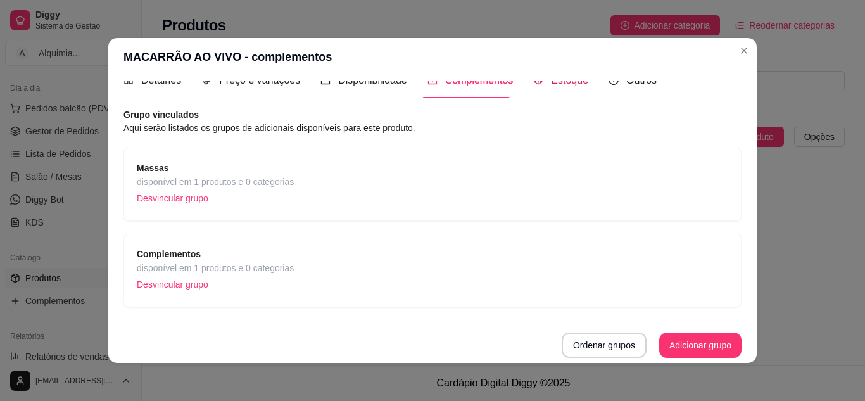
click at [555, 87] on div "Estoque" at bounding box center [560, 80] width 55 height 16
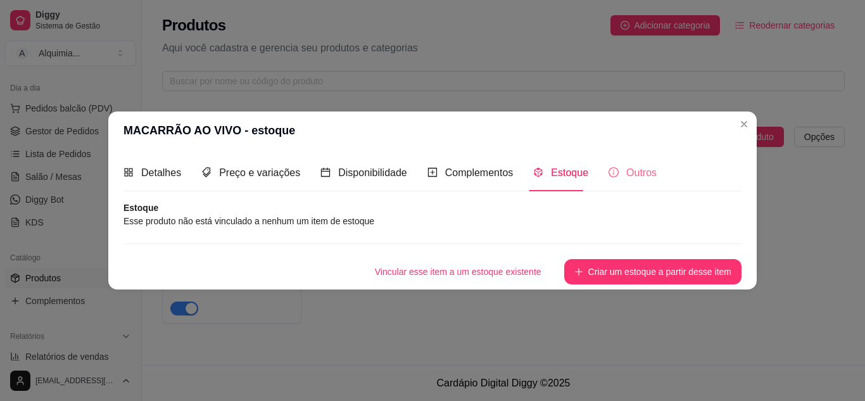
click at [621, 187] on div "Outros" at bounding box center [633, 173] width 48 height 36
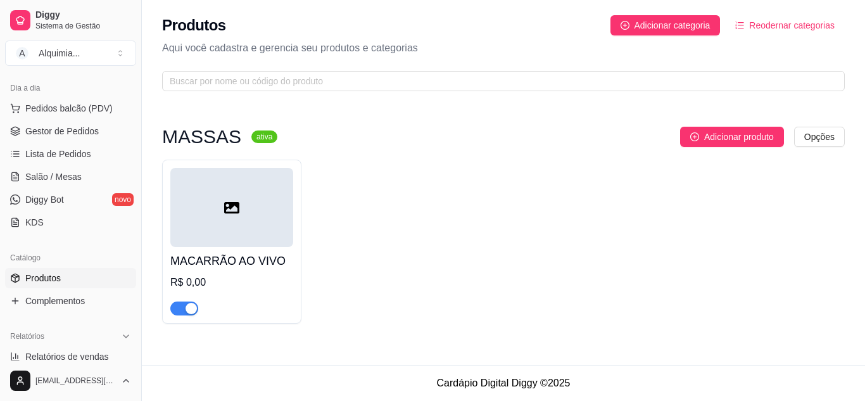
click at [197, 284] on div "R$ 0,00" at bounding box center [231, 282] width 123 height 15
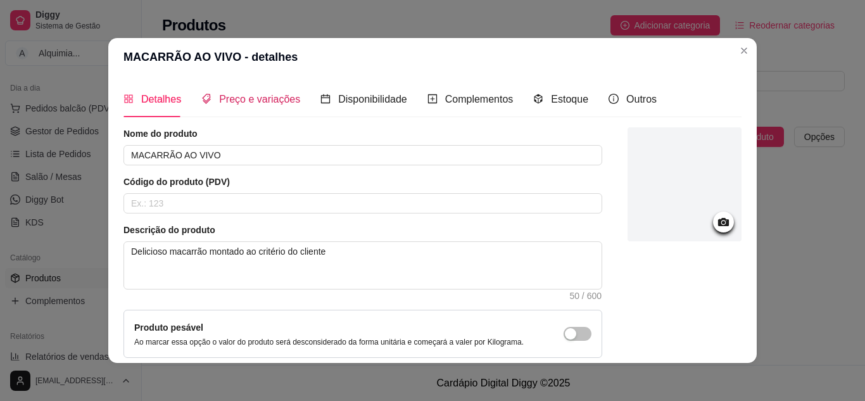
click at [227, 98] on span "Preço e variações" at bounding box center [259, 99] width 81 height 11
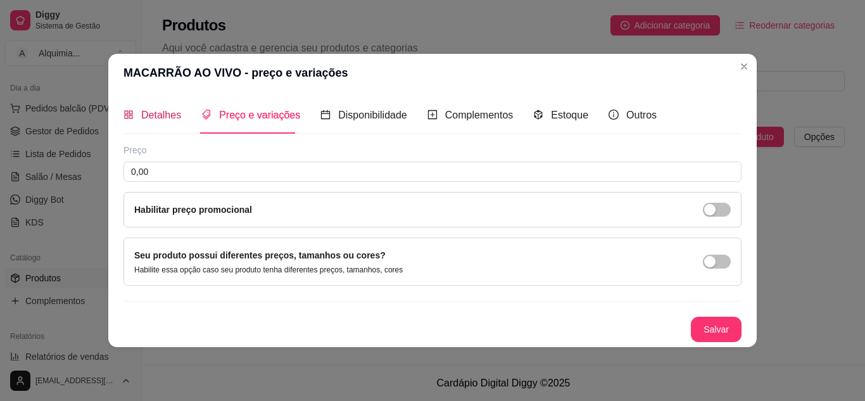
click at [168, 118] on span "Detalhes" at bounding box center [161, 115] width 40 height 11
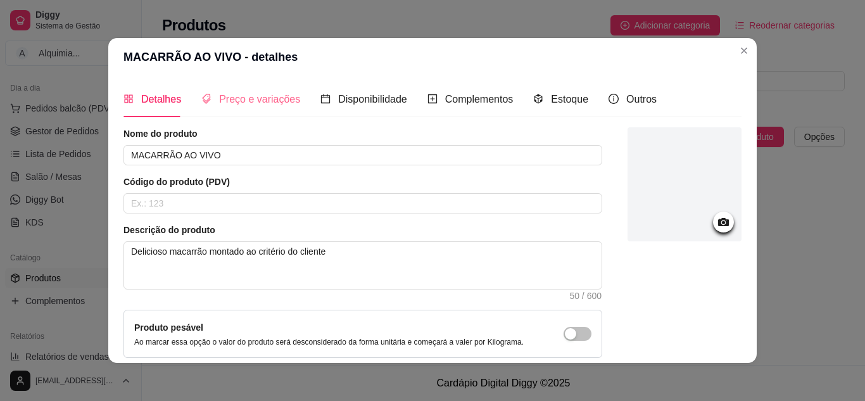
click at [248, 115] on div "Preço e variações" at bounding box center [250, 99] width 99 height 36
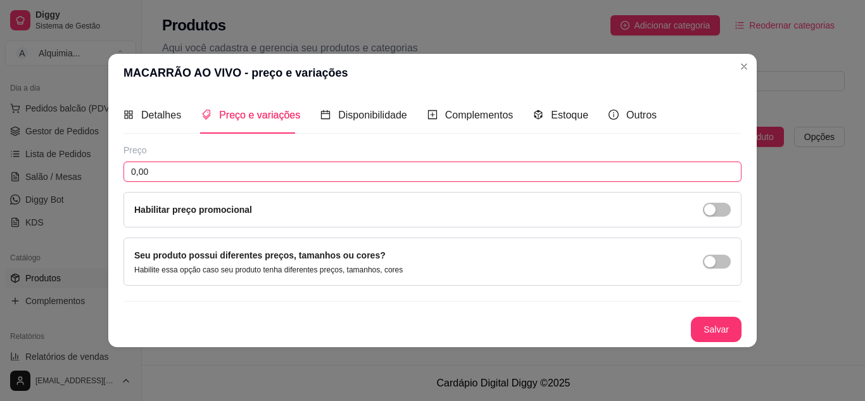
click at [246, 175] on input "0,00" at bounding box center [432, 171] width 618 height 20
type input "19,99"
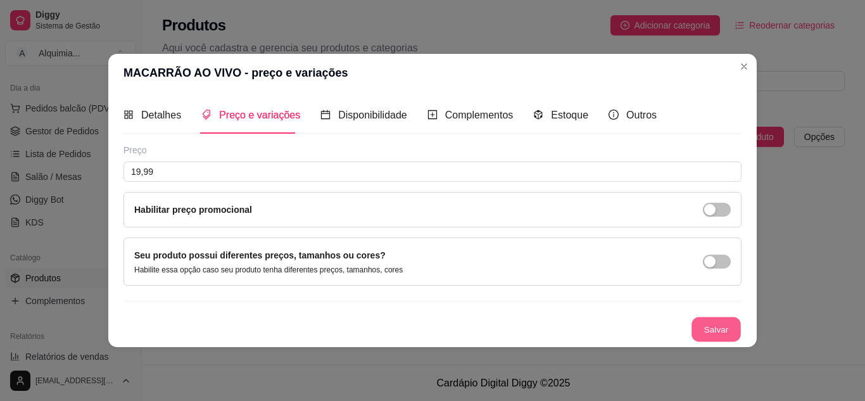
click at [720, 329] on button "Salvar" at bounding box center [716, 329] width 49 height 25
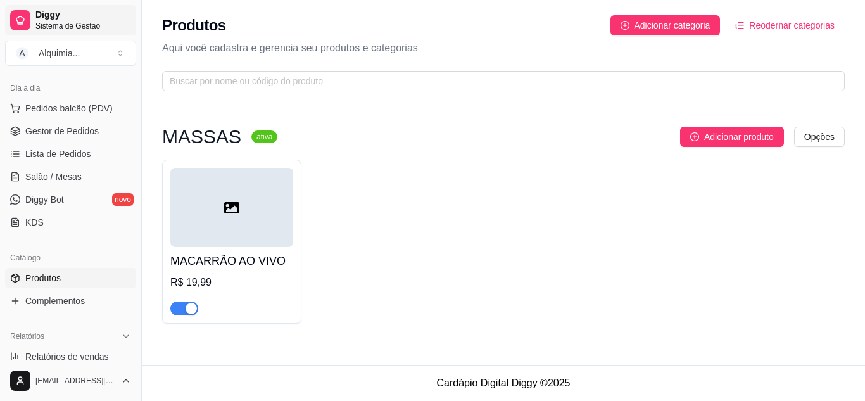
click at [48, 17] on span "Diggy" at bounding box center [83, 14] width 96 height 11
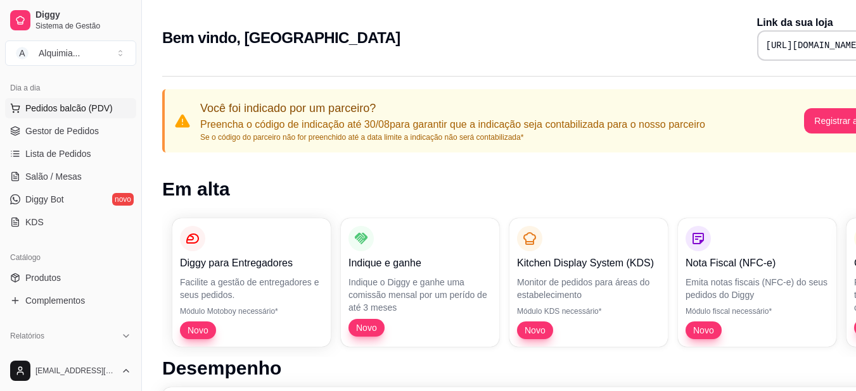
click at [49, 110] on span "Pedidos balcão (PDV)" at bounding box center [68, 108] width 87 height 13
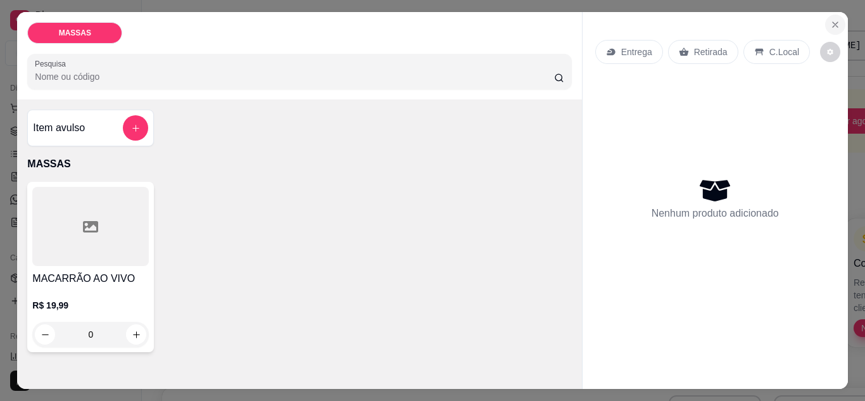
click at [830, 21] on icon "Close" at bounding box center [835, 25] width 10 height 10
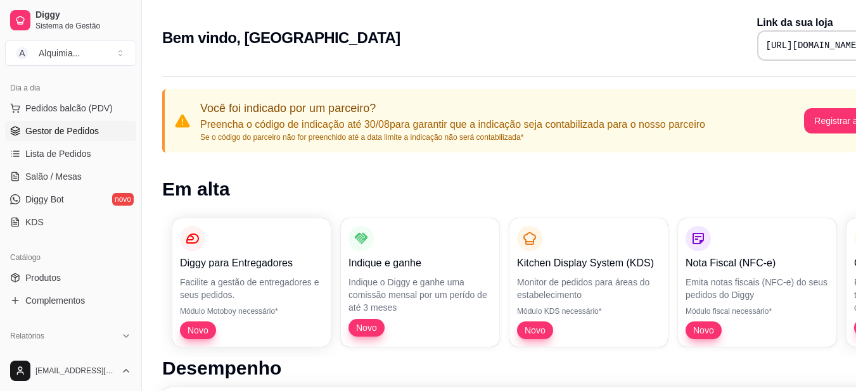
click at [58, 133] on span "Gestor de Pedidos" at bounding box center [61, 131] width 73 height 13
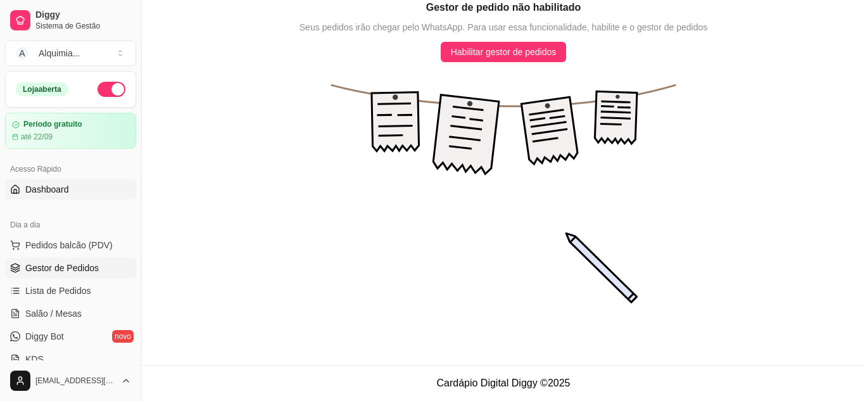
click at [58, 197] on link "Dashboard" at bounding box center [70, 189] width 131 height 20
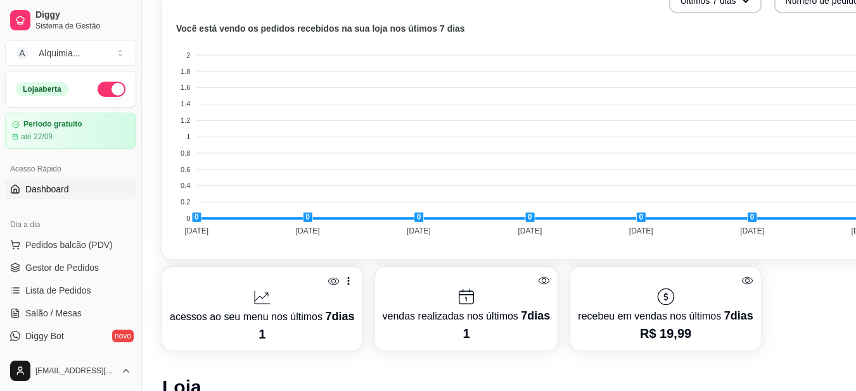
scroll to position [412, 0]
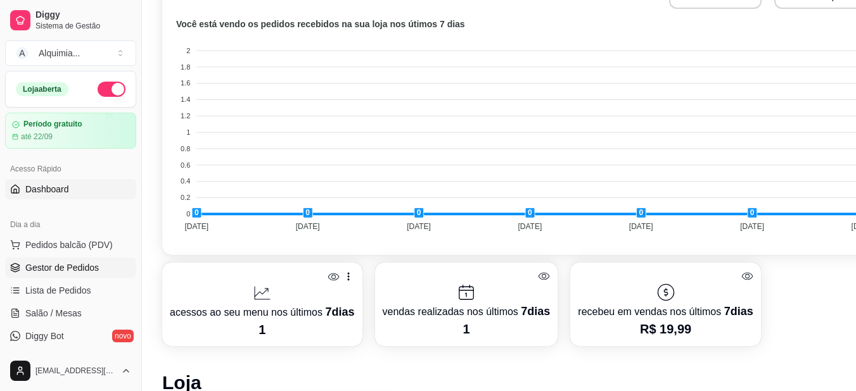
click at [71, 265] on span "Gestor de Pedidos" at bounding box center [61, 268] width 73 height 13
